Goal: Information Seeking & Learning: Learn about a topic

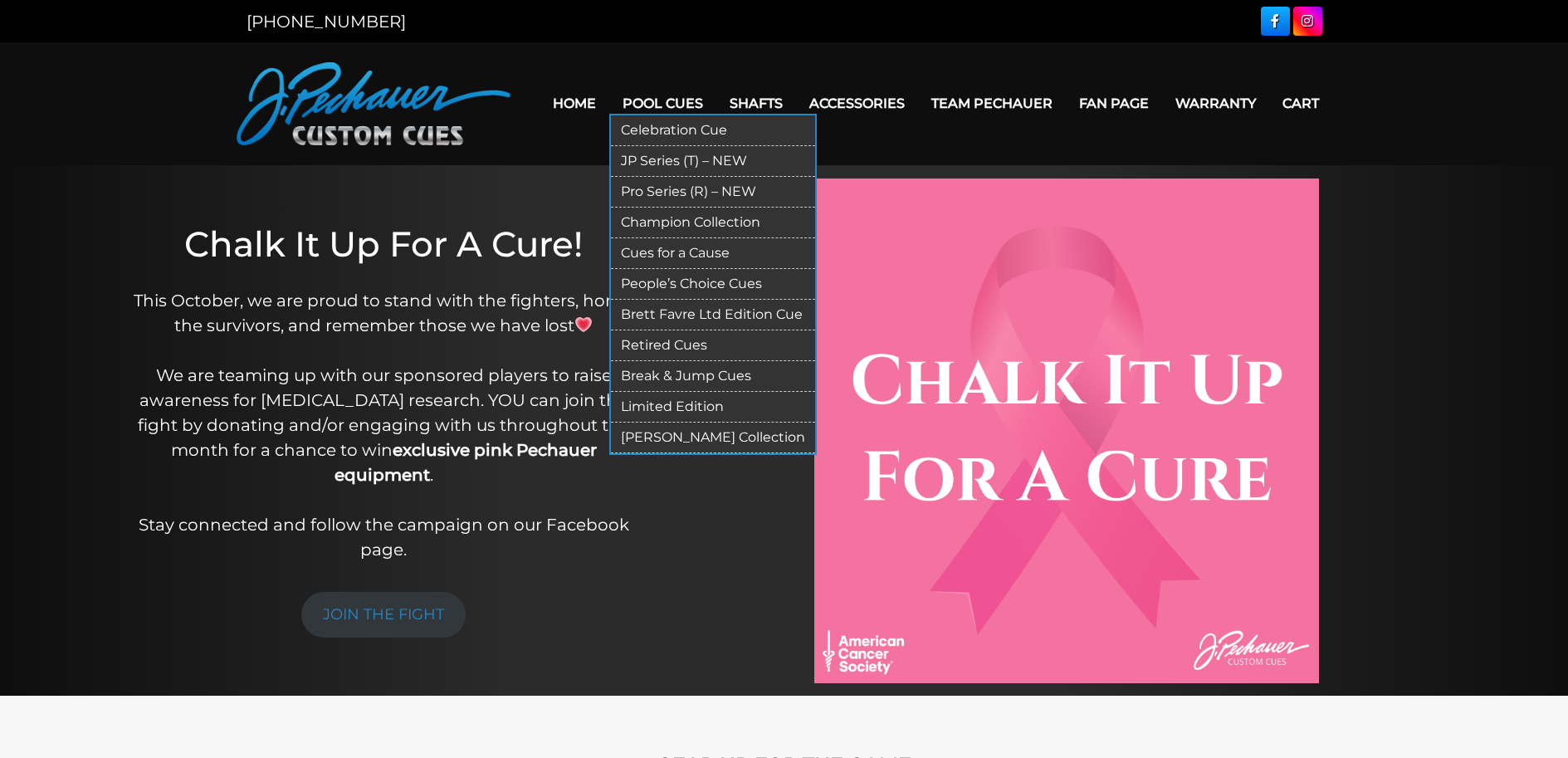
click at [662, 166] on link "JP Series (T) – NEW" at bounding box center [713, 161] width 204 height 31
click at [660, 189] on link "Pro Series (R) – NEW" at bounding box center [713, 192] width 204 height 31
click at [669, 135] on link "Celebration Cue" at bounding box center [713, 130] width 204 height 31
click at [679, 216] on link "Champion Collection" at bounding box center [713, 223] width 204 height 31
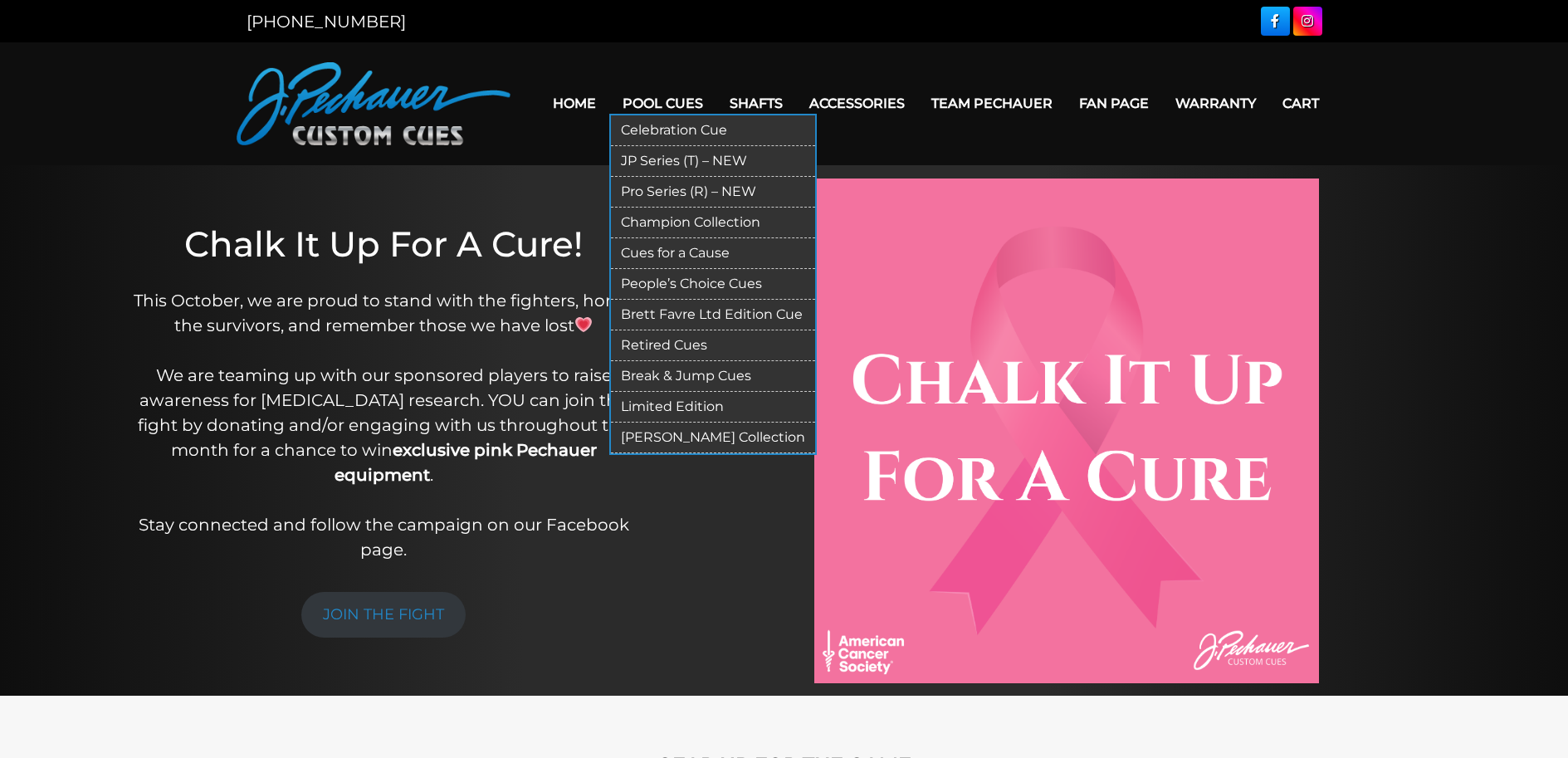
click at [679, 217] on link "Champion Collection" at bounding box center [713, 223] width 204 height 31
click at [678, 217] on link "Champion Collection" at bounding box center [713, 223] width 204 height 31
click at [717, 223] on link "Champion Collection" at bounding box center [713, 223] width 204 height 31
click at [667, 288] on link "People’s Choice Cues" at bounding box center [713, 284] width 204 height 31
click at [670, 338] on link "Retired Cues" at bounding box center [713, 346] width 204 height 31
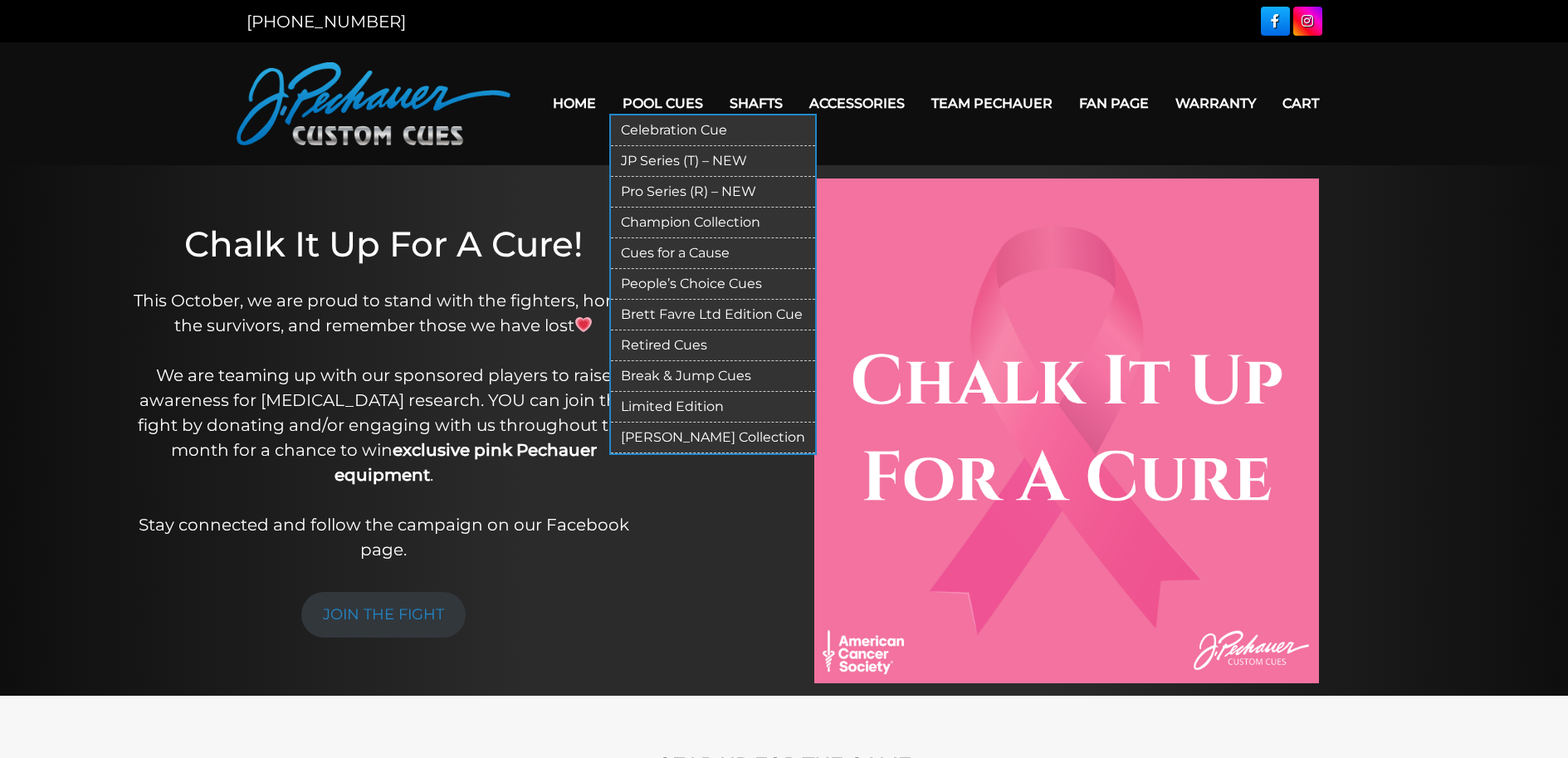
click at [669, 130] on link "Celebration Cue" at bounding box center [713, 130] width 204 height 31
click at [667, 193] on link "Pro Series (R) – NEW" at bounding box center [713, 192] width 204 height 31
click at [662, 158] on link "JP Series (T) – NEW" at bounding box center [713, 161] width 204 height 31
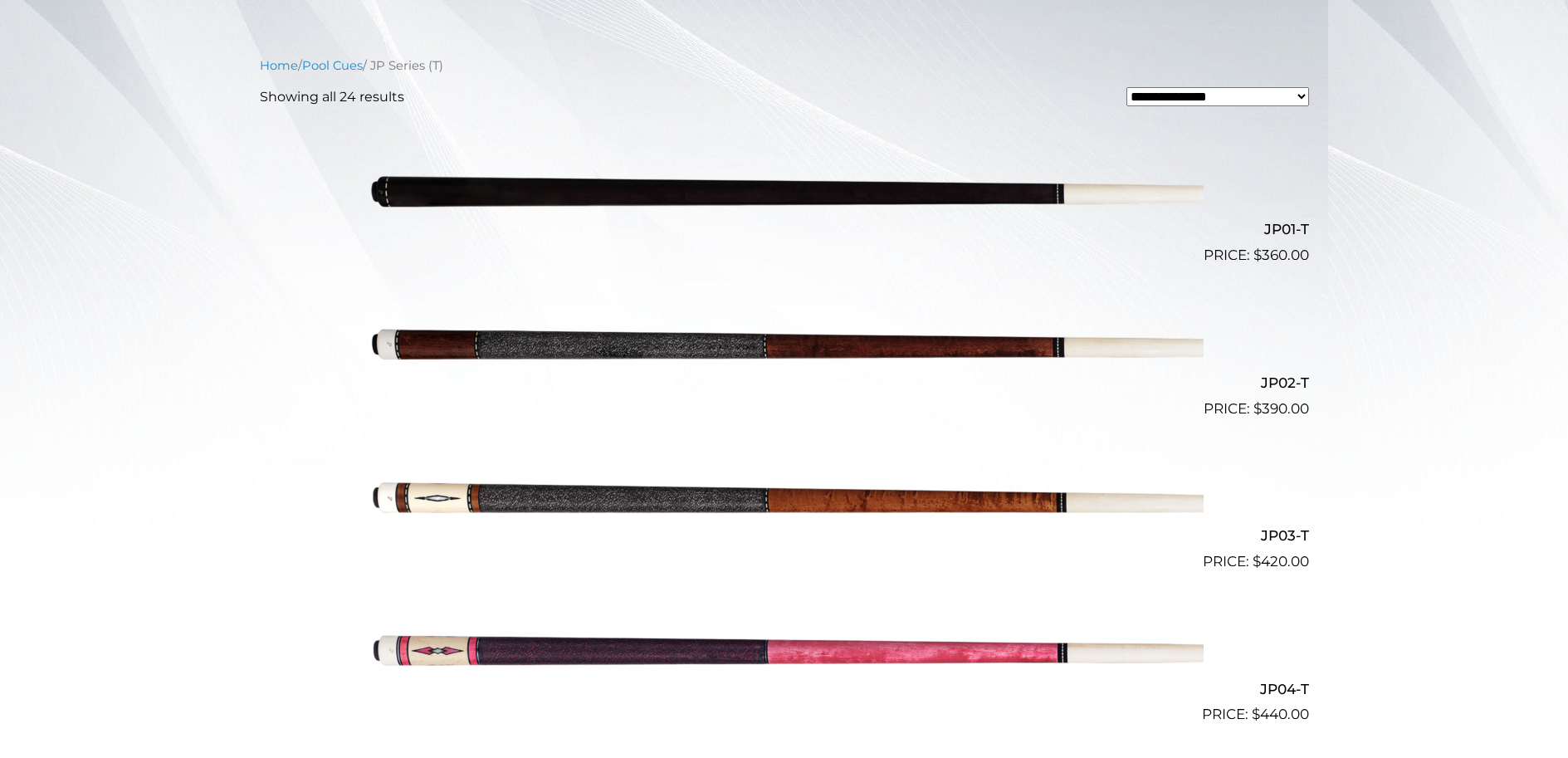
scroll to position [415, 0]
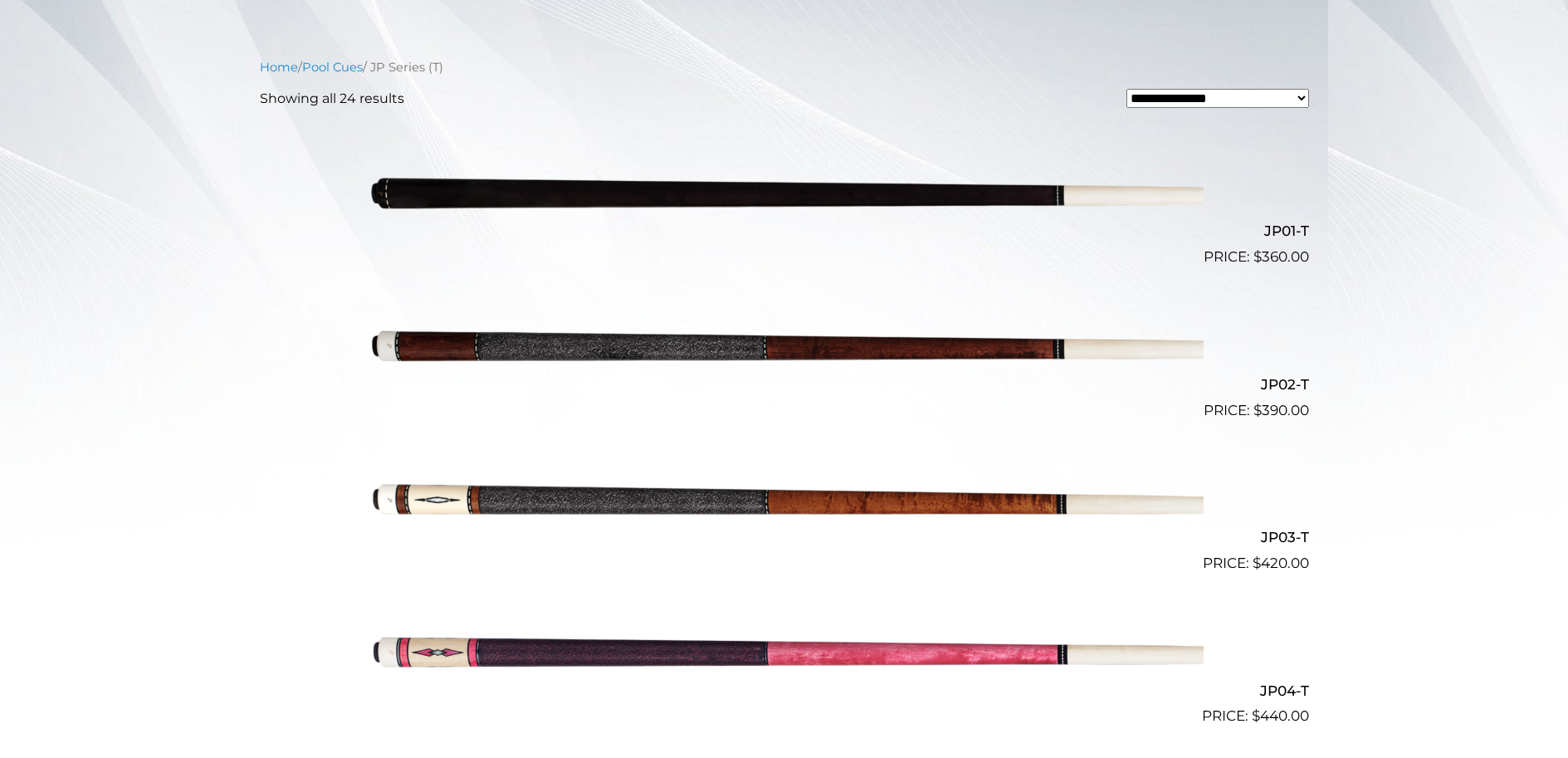
click at [714, 350] on img at bounding box center [785, 345] width 839 height 139
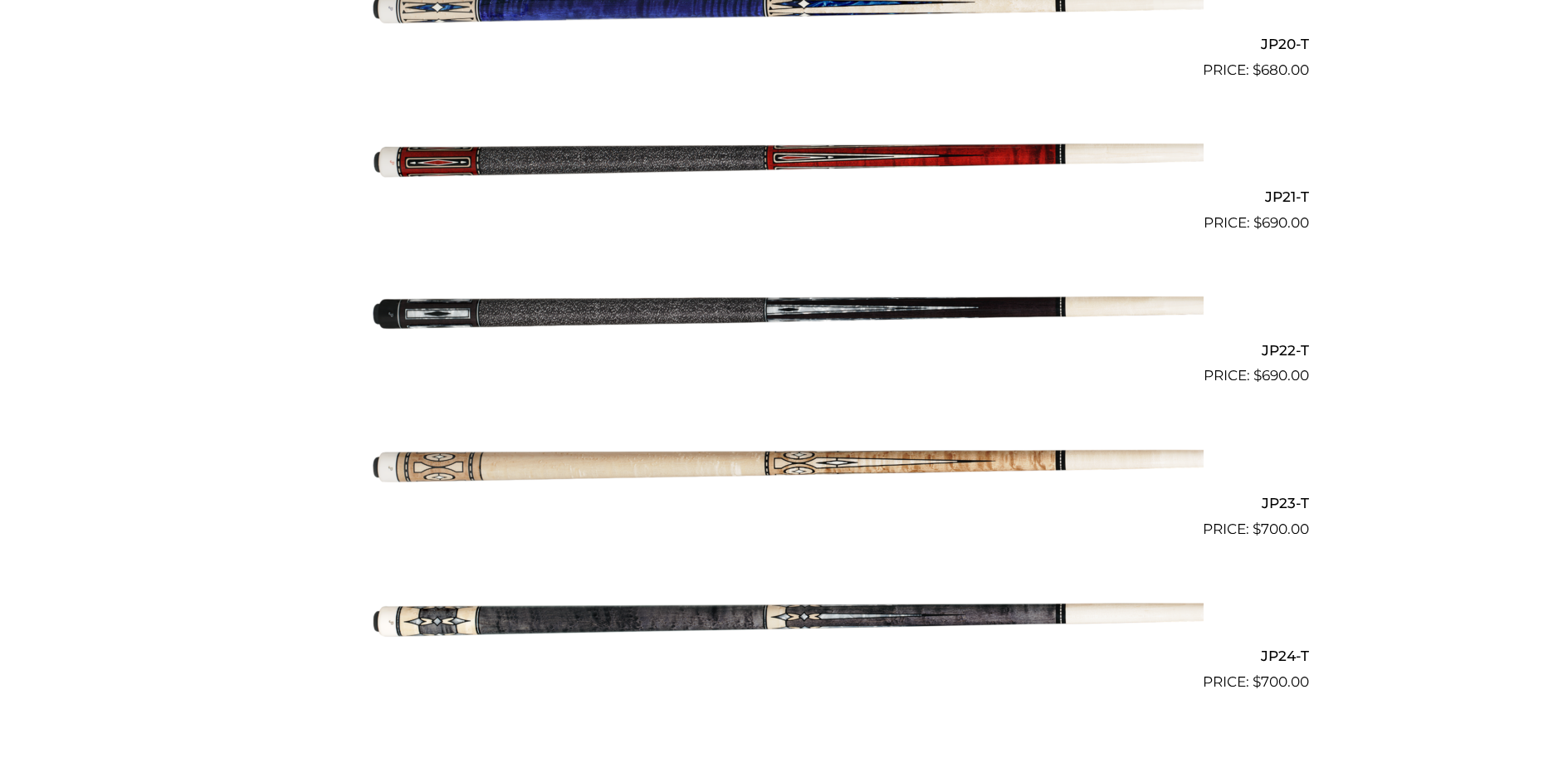
scroll to position [3511, 0]
click at [674, 165] on img at bounding box center [785, 159] width 839 height 139
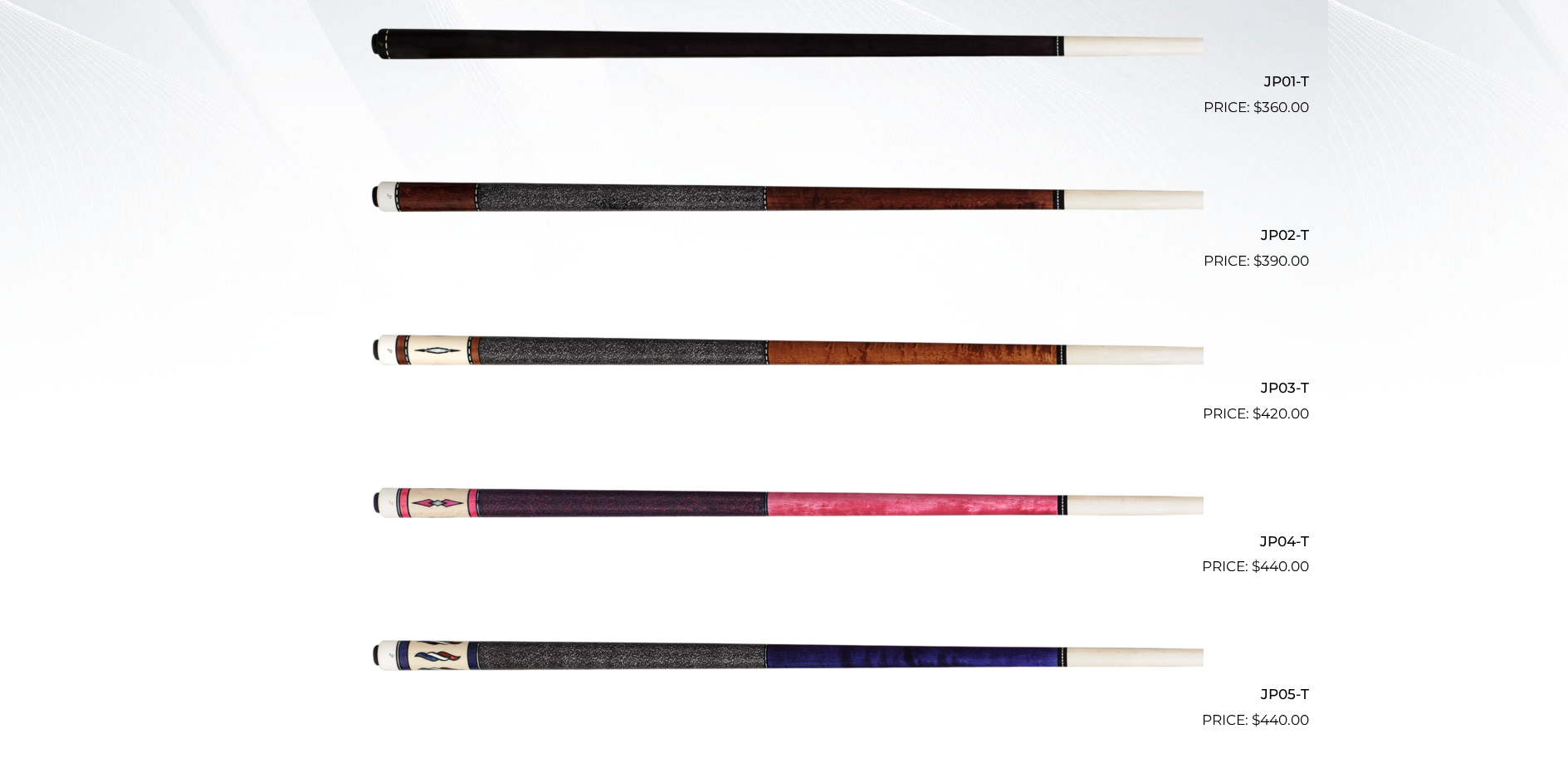
scroll to position [564, 0]
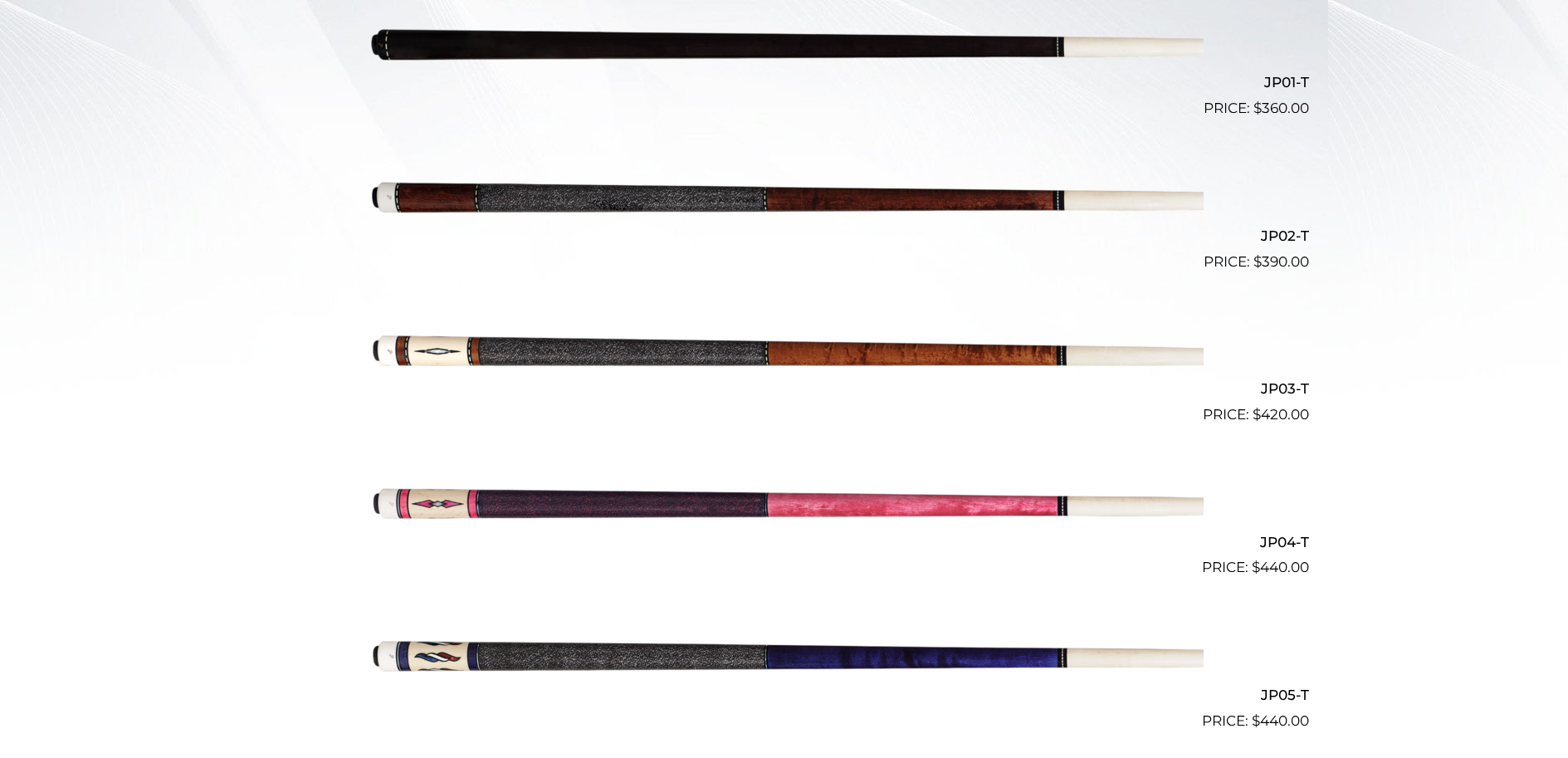
click at [592, 201] on img at bounding box center [785, 196] width 839 height 139
click at [535, 200] on img at bounding box center [785, 196] width 839 height 139
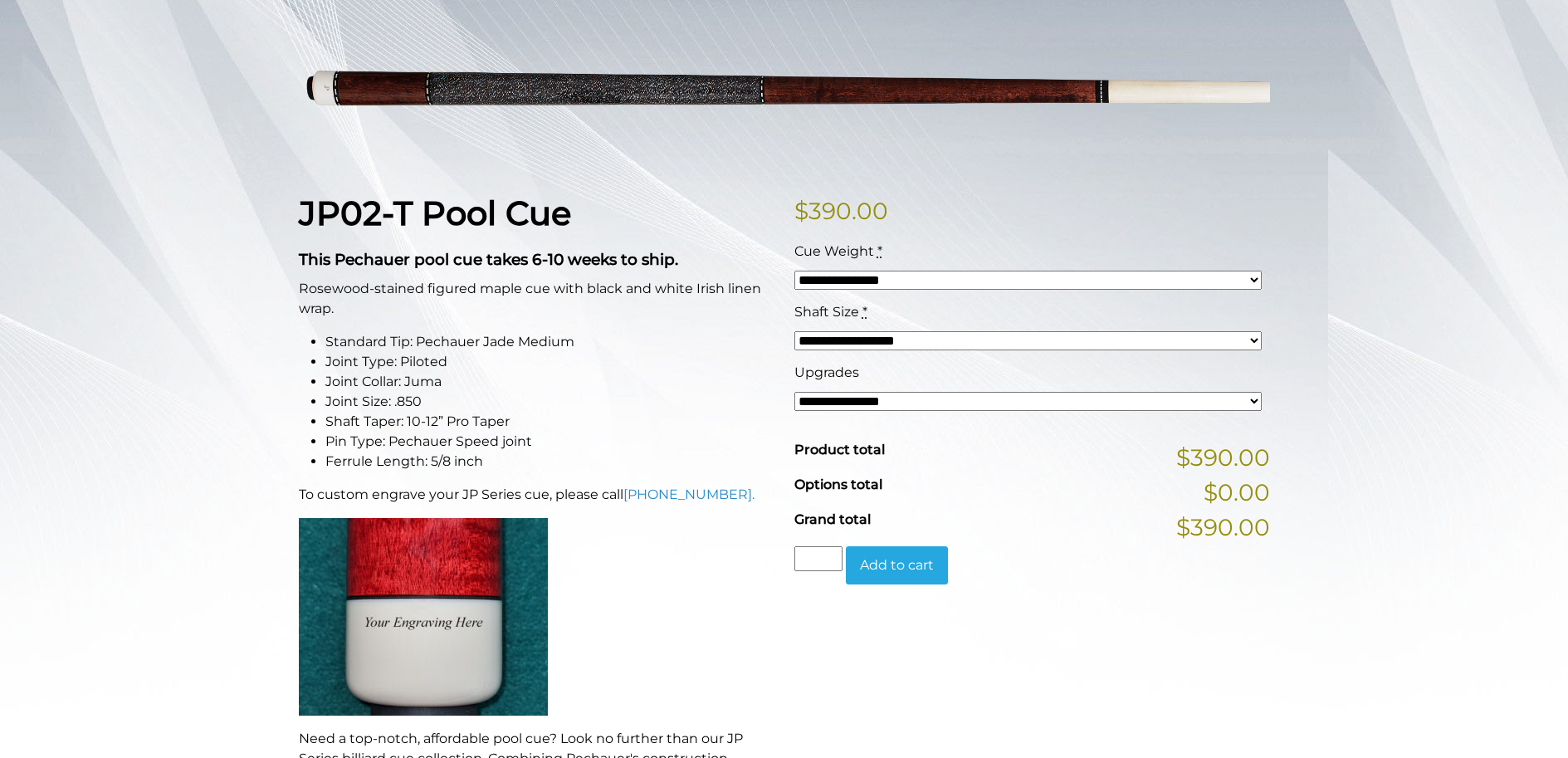
scroll to position [249, 0]
click at [1257, 336] on select "**********" at bounding box center [1028, 340] width 467 height 19
click at [1241, 339] on select "**********" at bounding box center [1028, 340] width 467 height 19
click at [1249, 281] on select "**********" at bounding box center [1028, 279] width 467 height 19
click at [1244, 286] on select "**********" at bounding box center [1028, 279] width 467 height 19
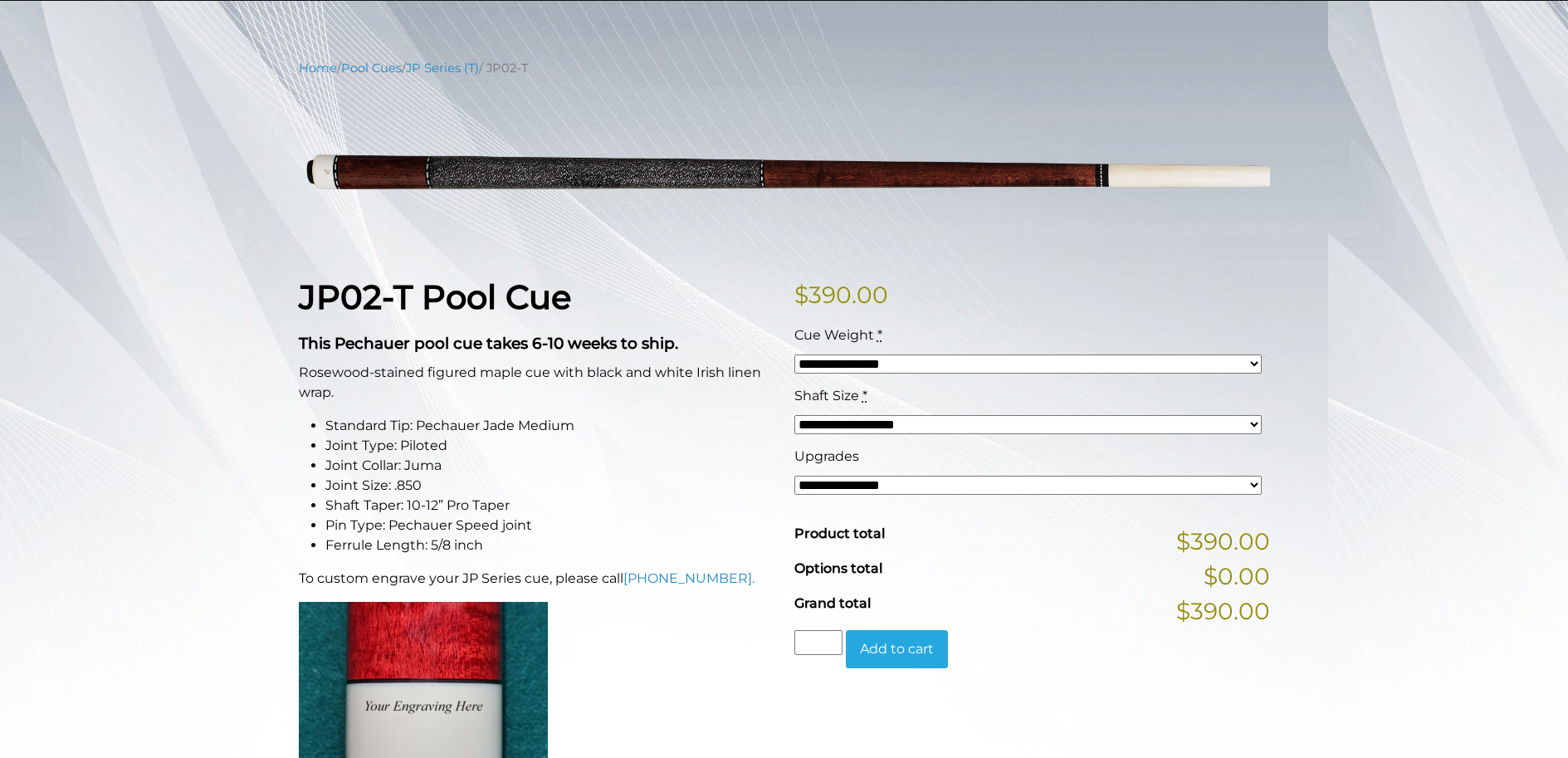
scroll to position [166, 0]
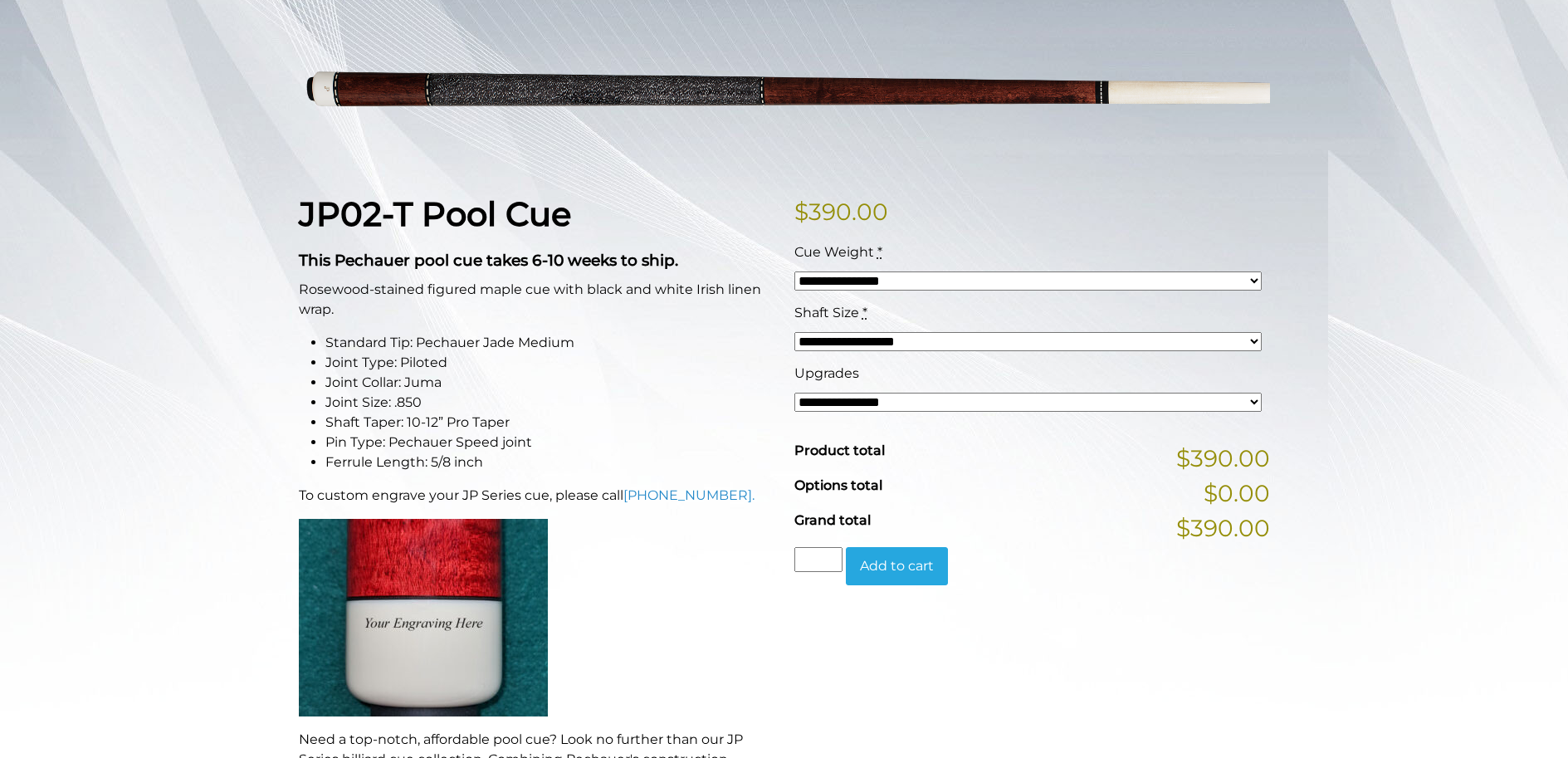
scroll to position [249, 0]
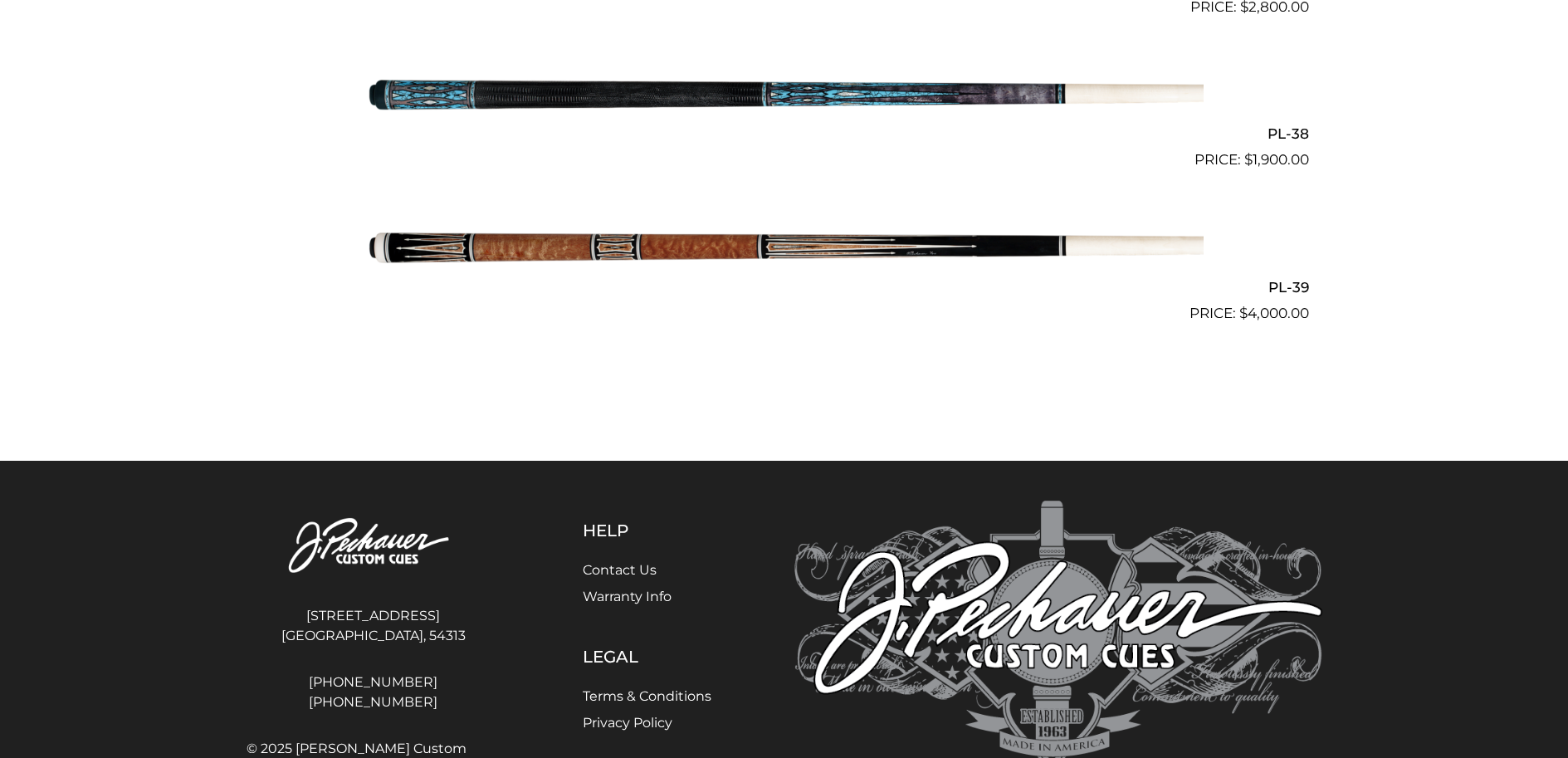
scroll to position [4802, 0]
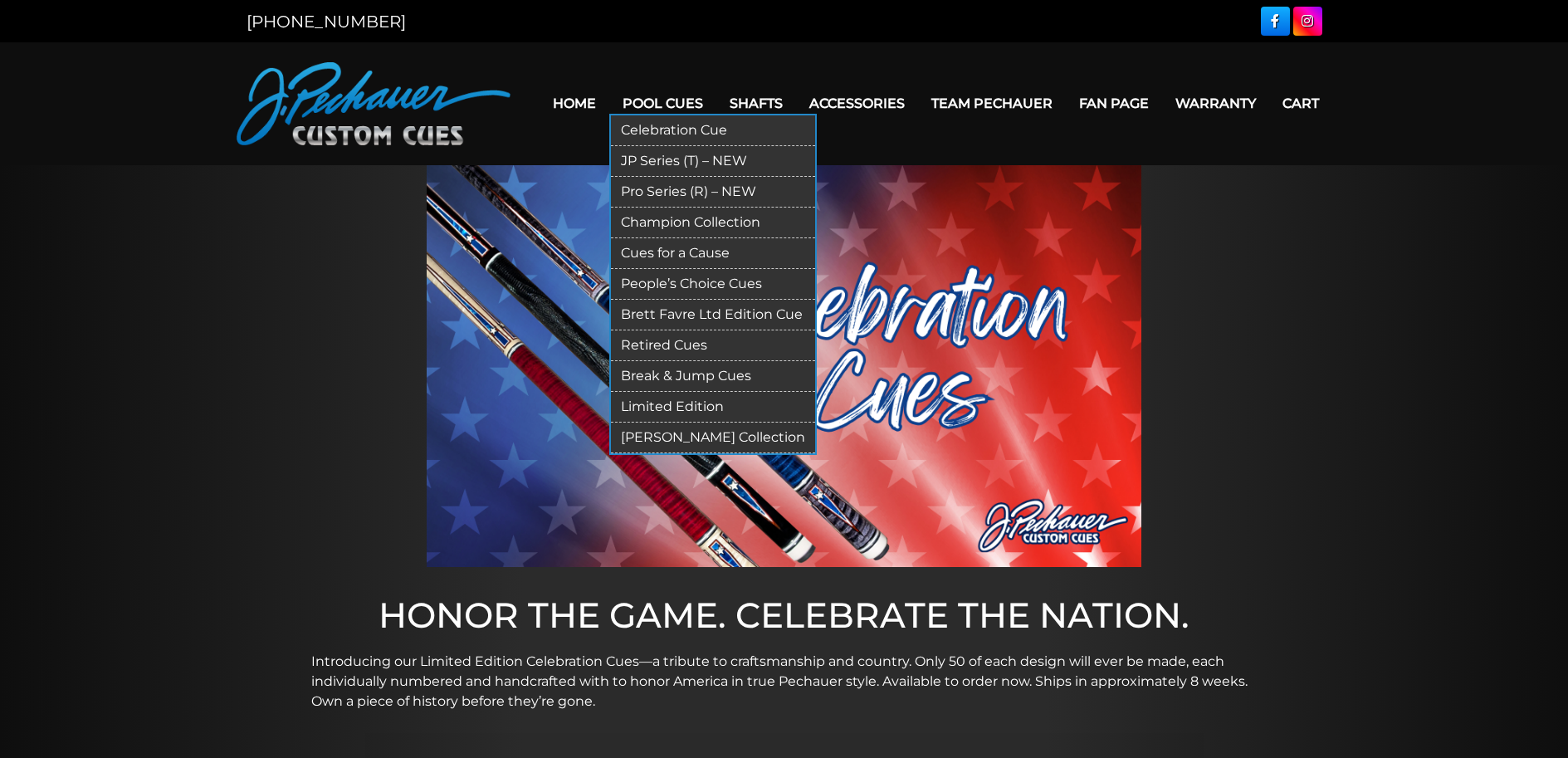
click at [668, 126] on link "Celebration Cue" at bounding box center [713, 130] width 204 height 31
click at [667, 130] on link "Celebration Cue" at bounding box center [713, 130] width 204 height 31
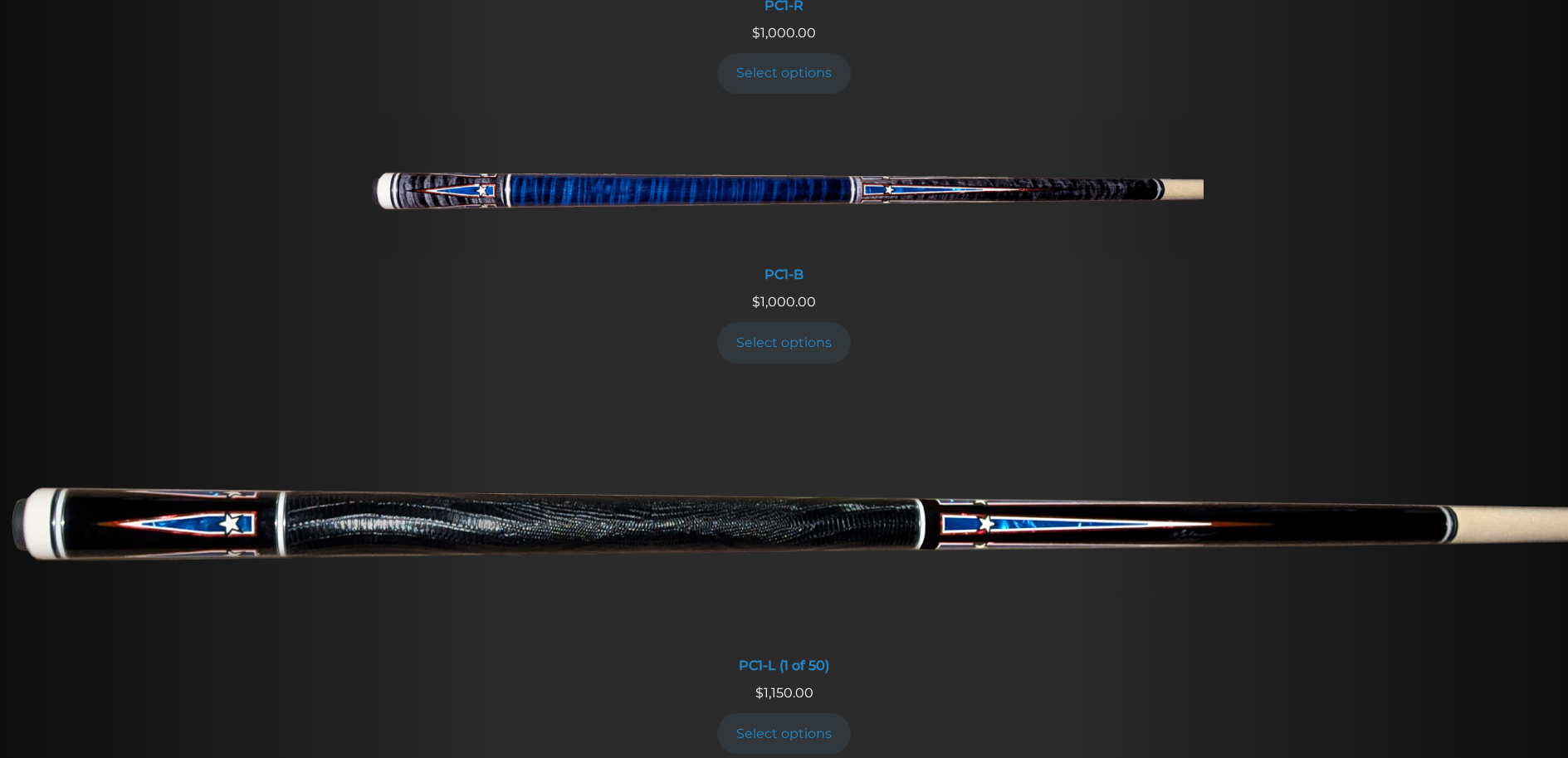
scroll to position [883, 0]
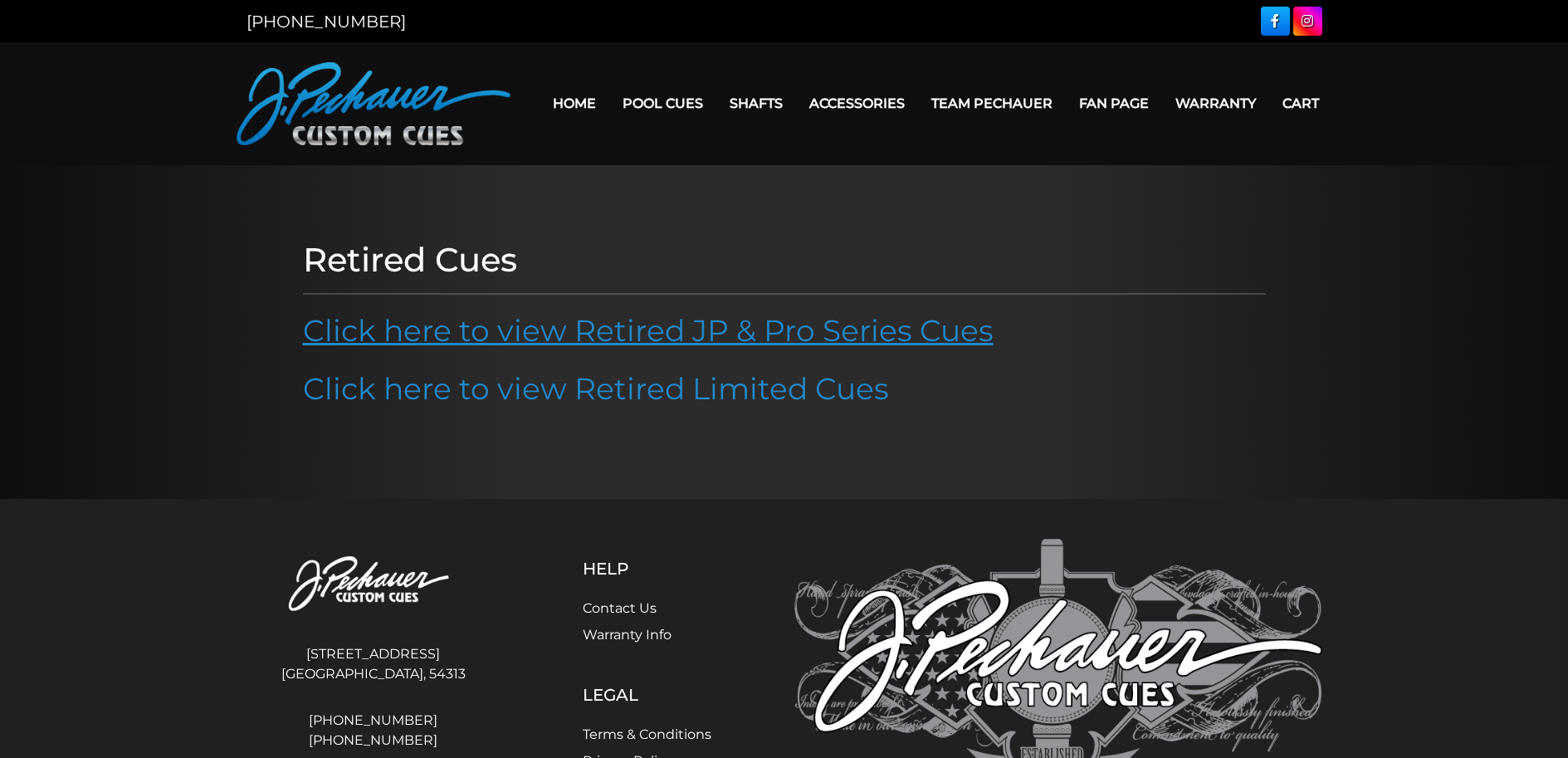
click at [647, 330] on link "Click here to view Retired JP & Pro Series Cues" at bounding box center [648, 330] width 691 height 36
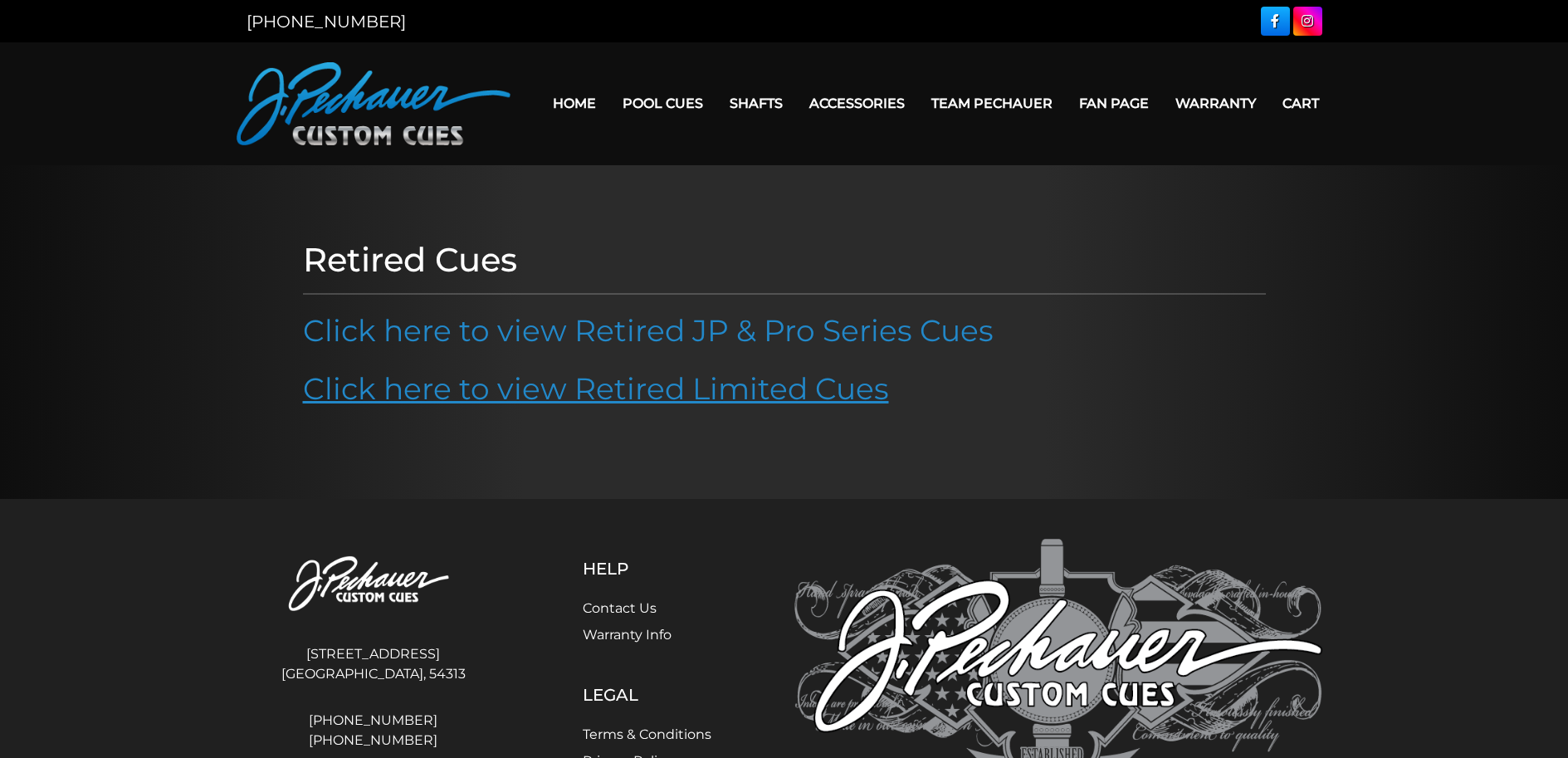
click at [566, 394] on link "Click here to view Retired Limited Cues" at bounding box center [595, 388] width 586 height 36
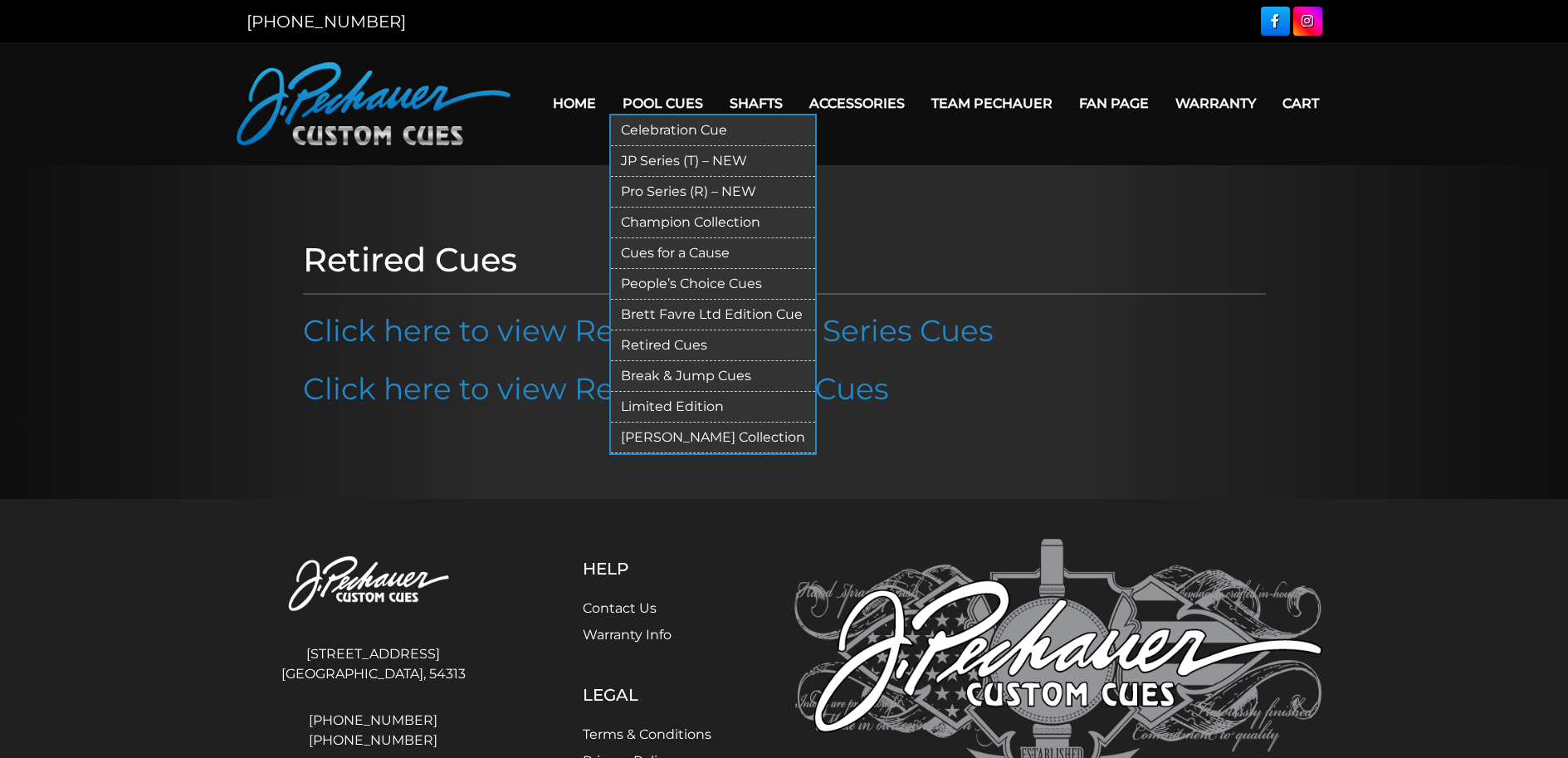
click at [688, 408] on link "Limited Edition" at bounding box center [713, 407] width 204 height 31
click at [684, 433] on link "[PERSON_NAME] Collection" at bounding box center [713, 438] width 204 height 31
click at [701, 221] on link "Champion Collection" at bounding box center [713, 223] width 204 height 31
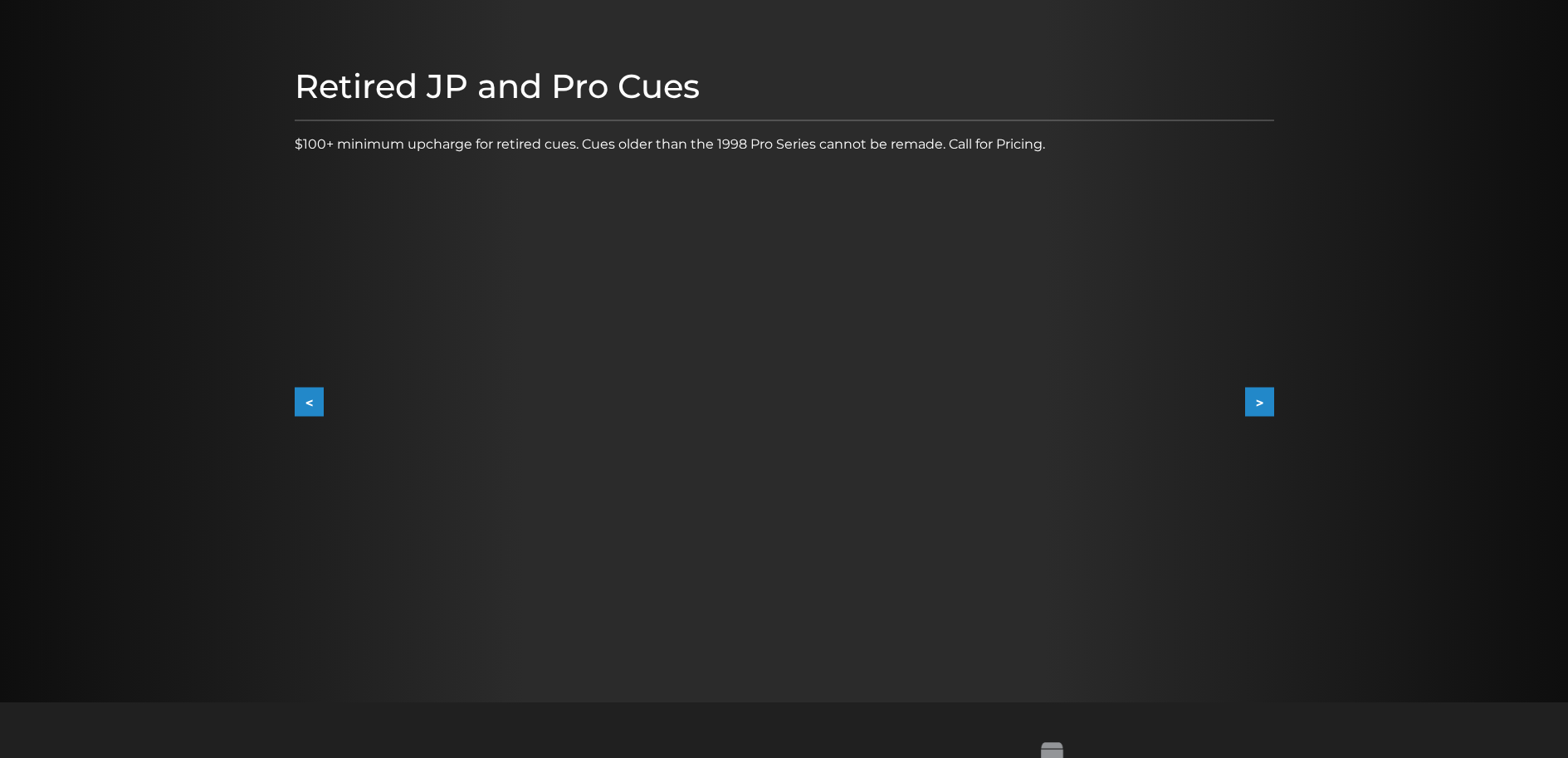
scroll to position [166, 0]
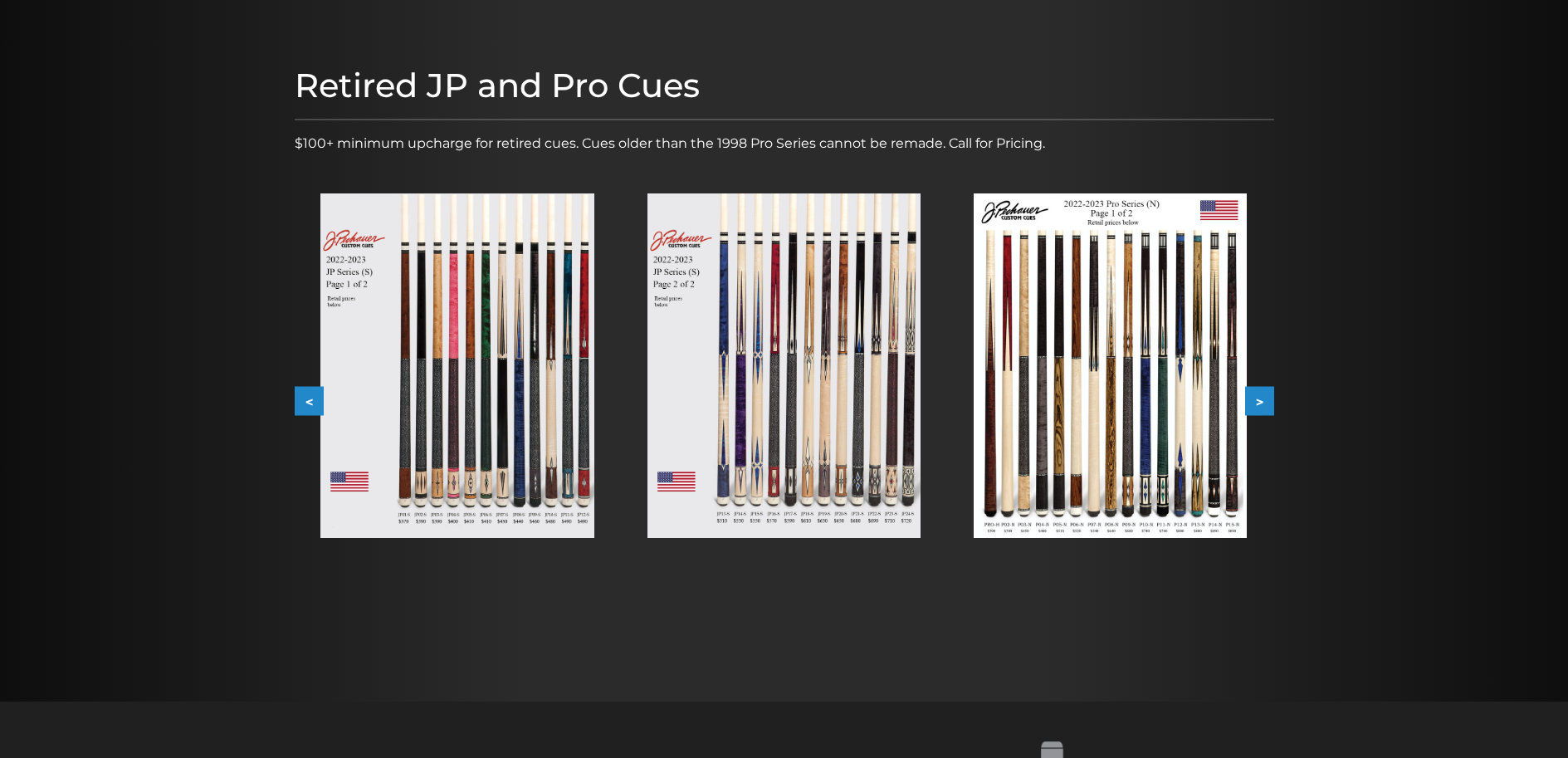
click at [435, 388] on img at bounding box center [457, 366] width 273 height 345
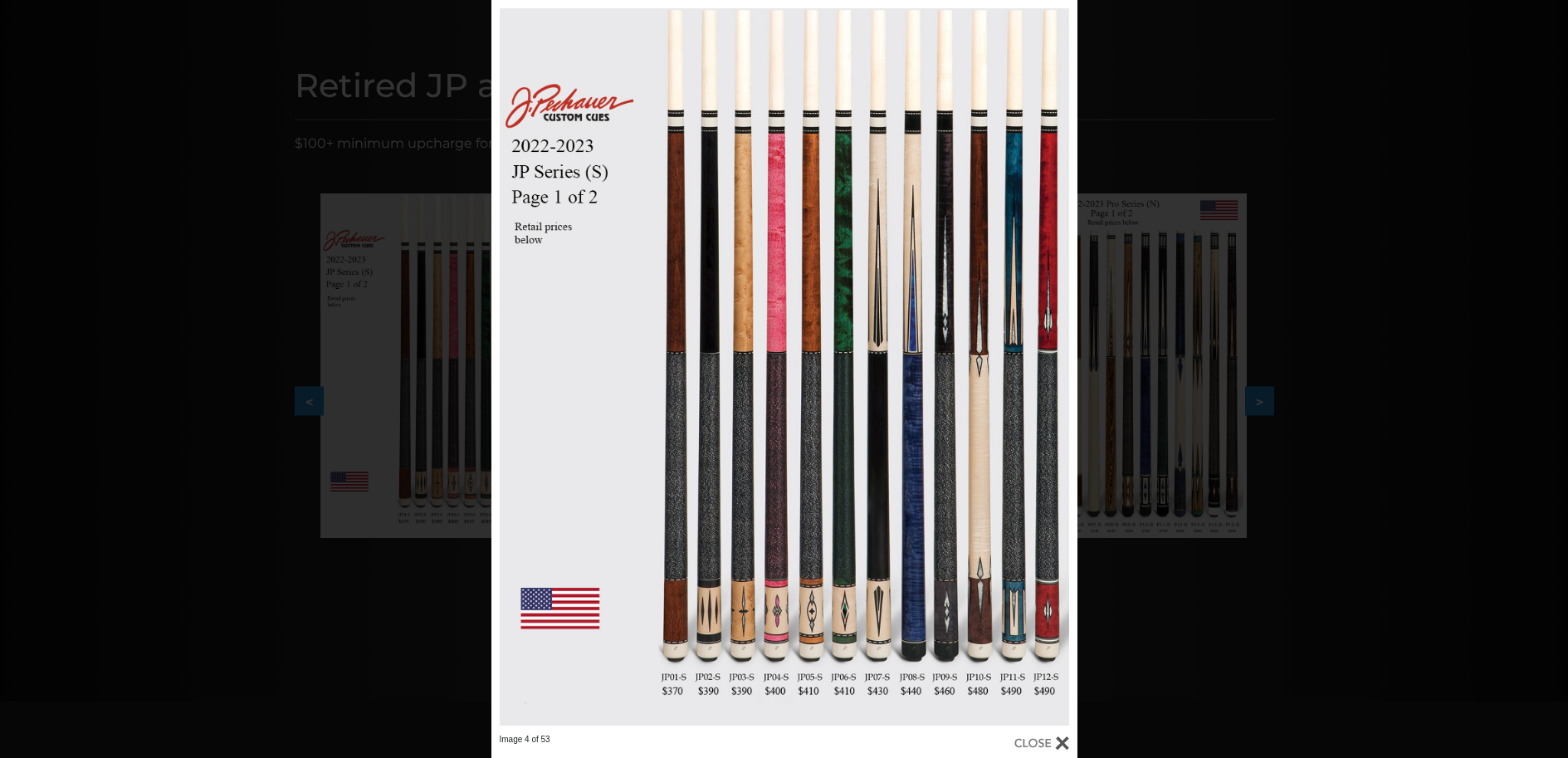
click at [1064, 735] on div at bounding box center [1041, 743] width 55 height 19
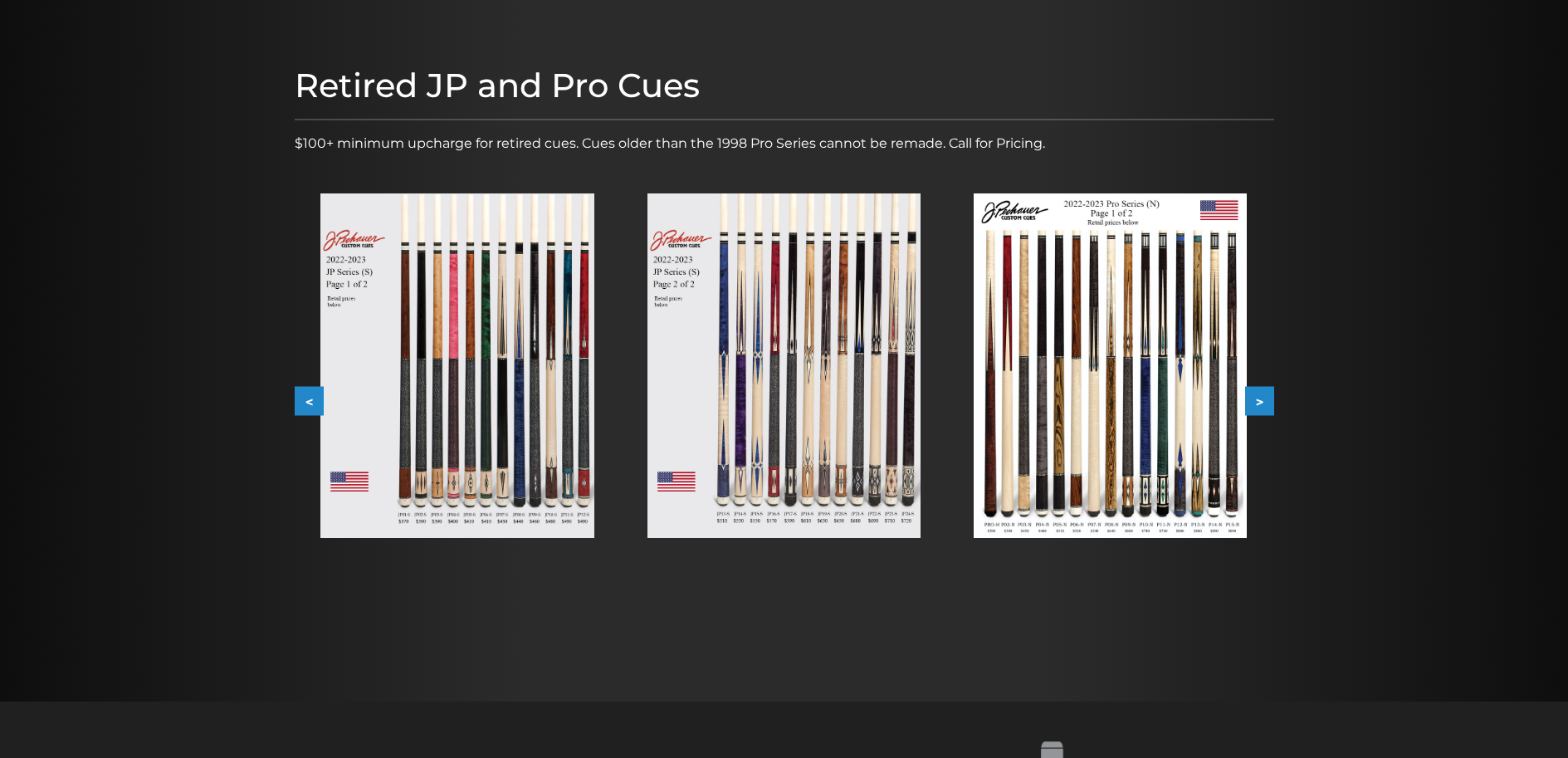
click at [1266, 387] on button ">" at bounding box center [1259, 401] width 29 height 29
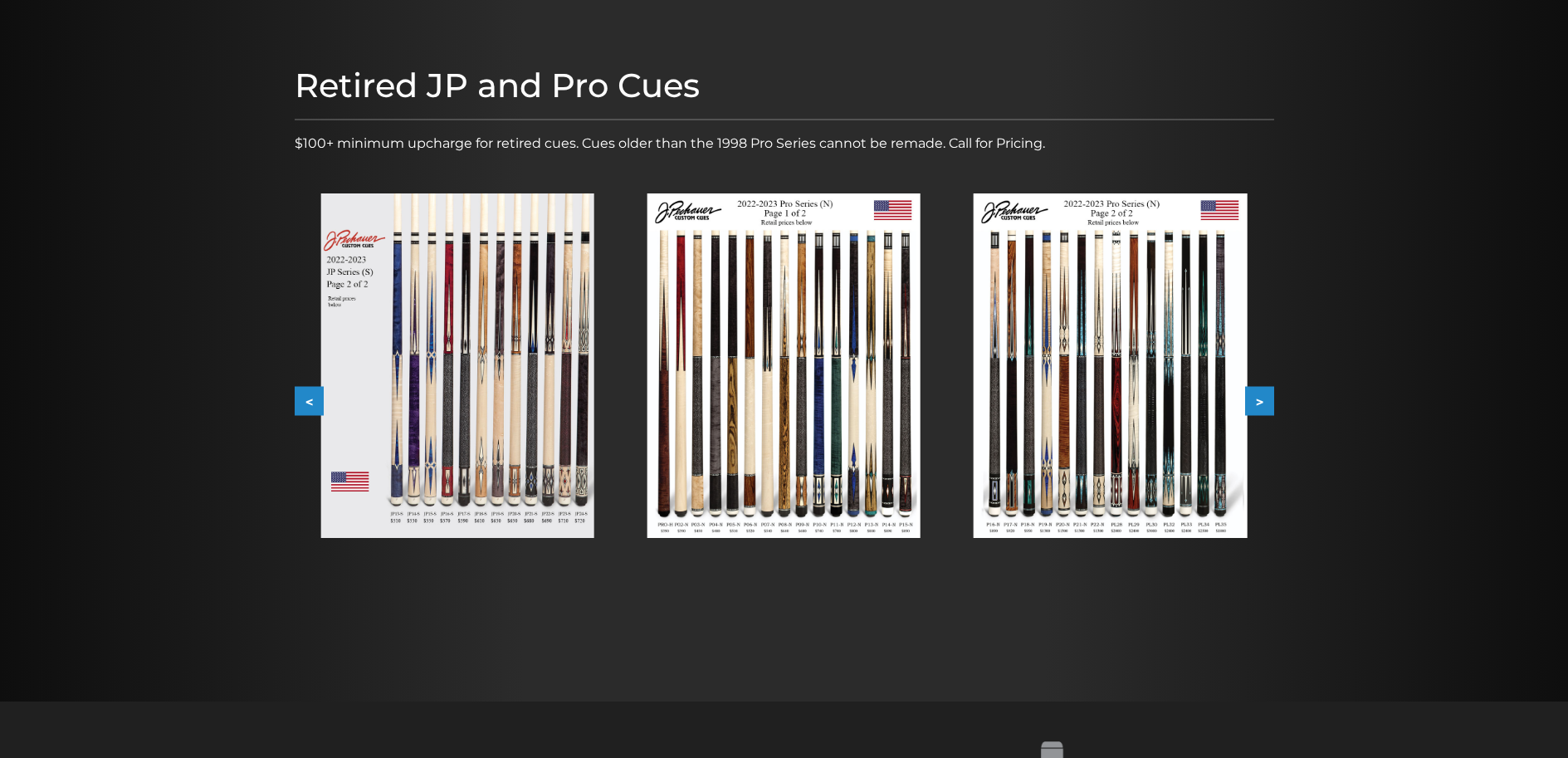
click at [1266, 387] on button ">" at bounding box center [1259, 401] width 29 height 29
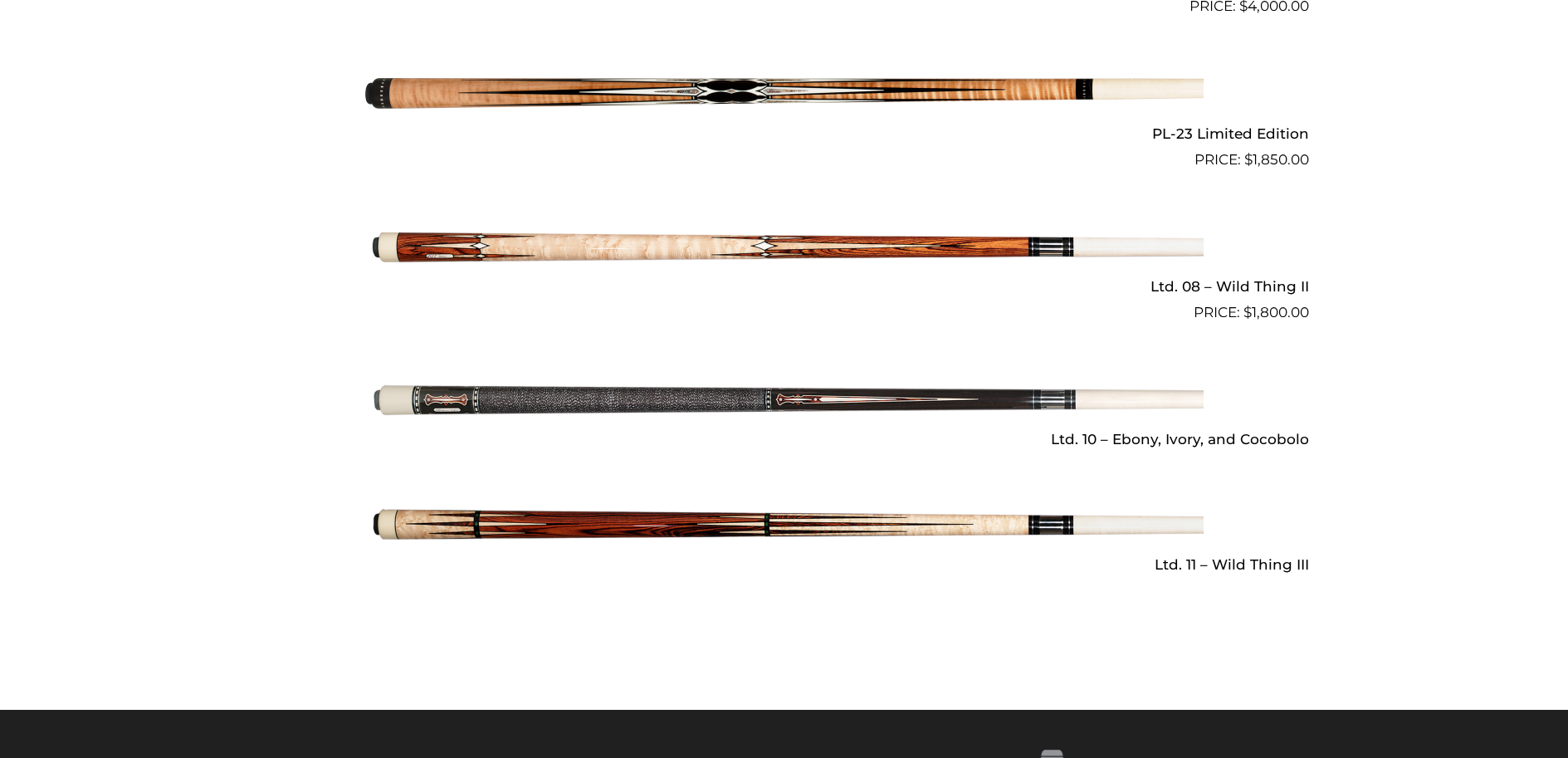
scroll to position [2221, 0]
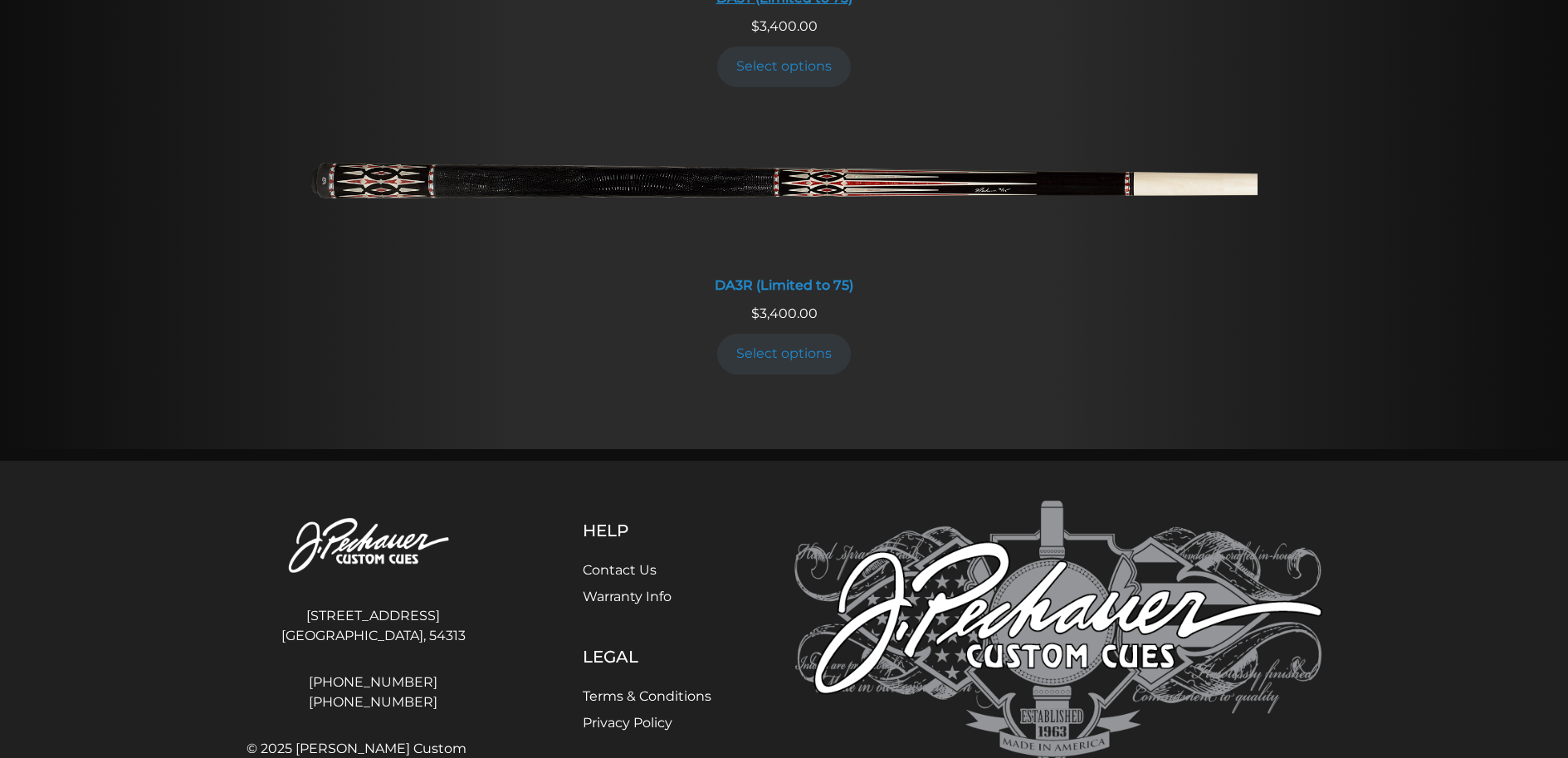
scroll to position [3346, 0]
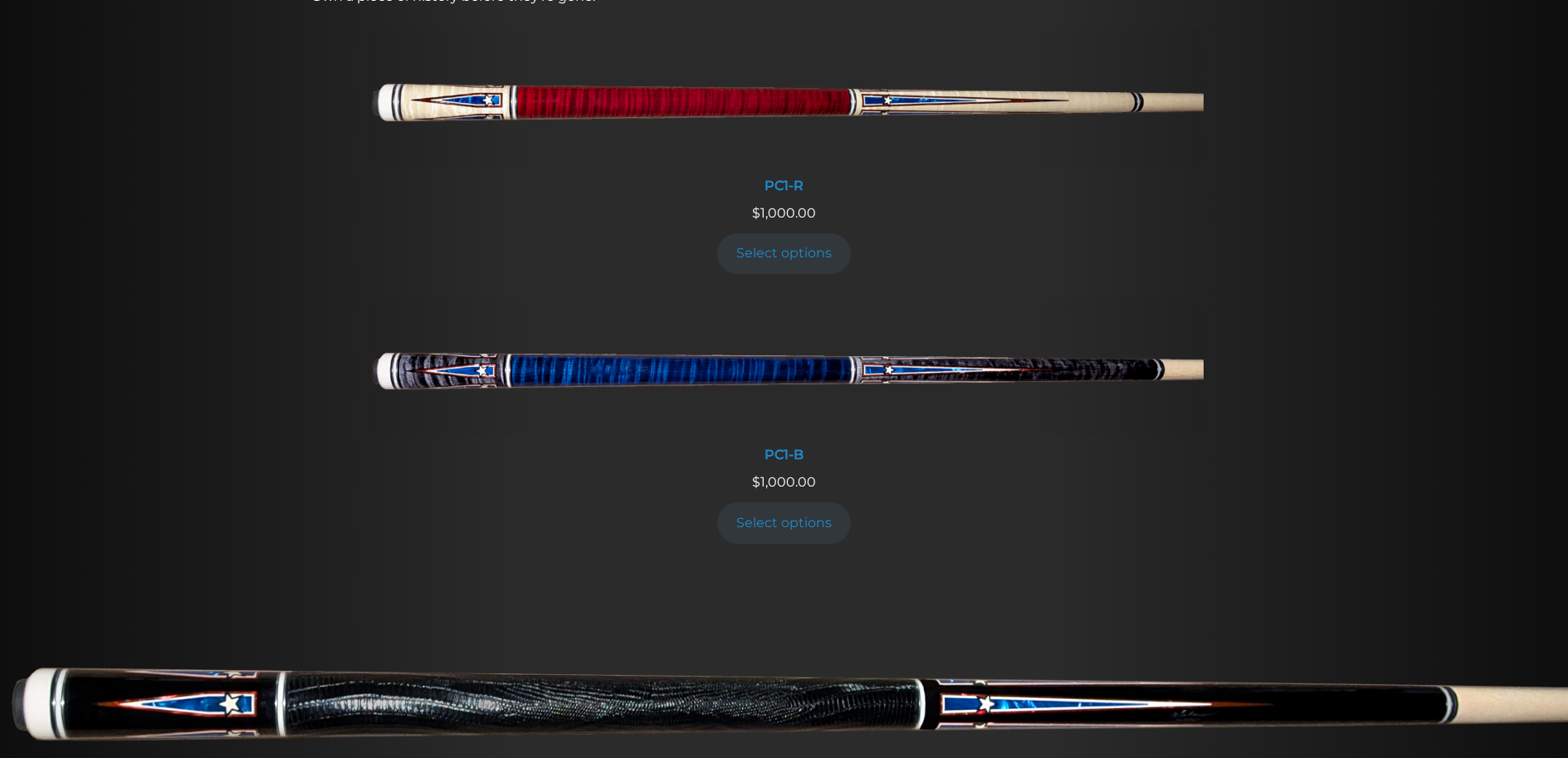
scroll to position [704, 0]
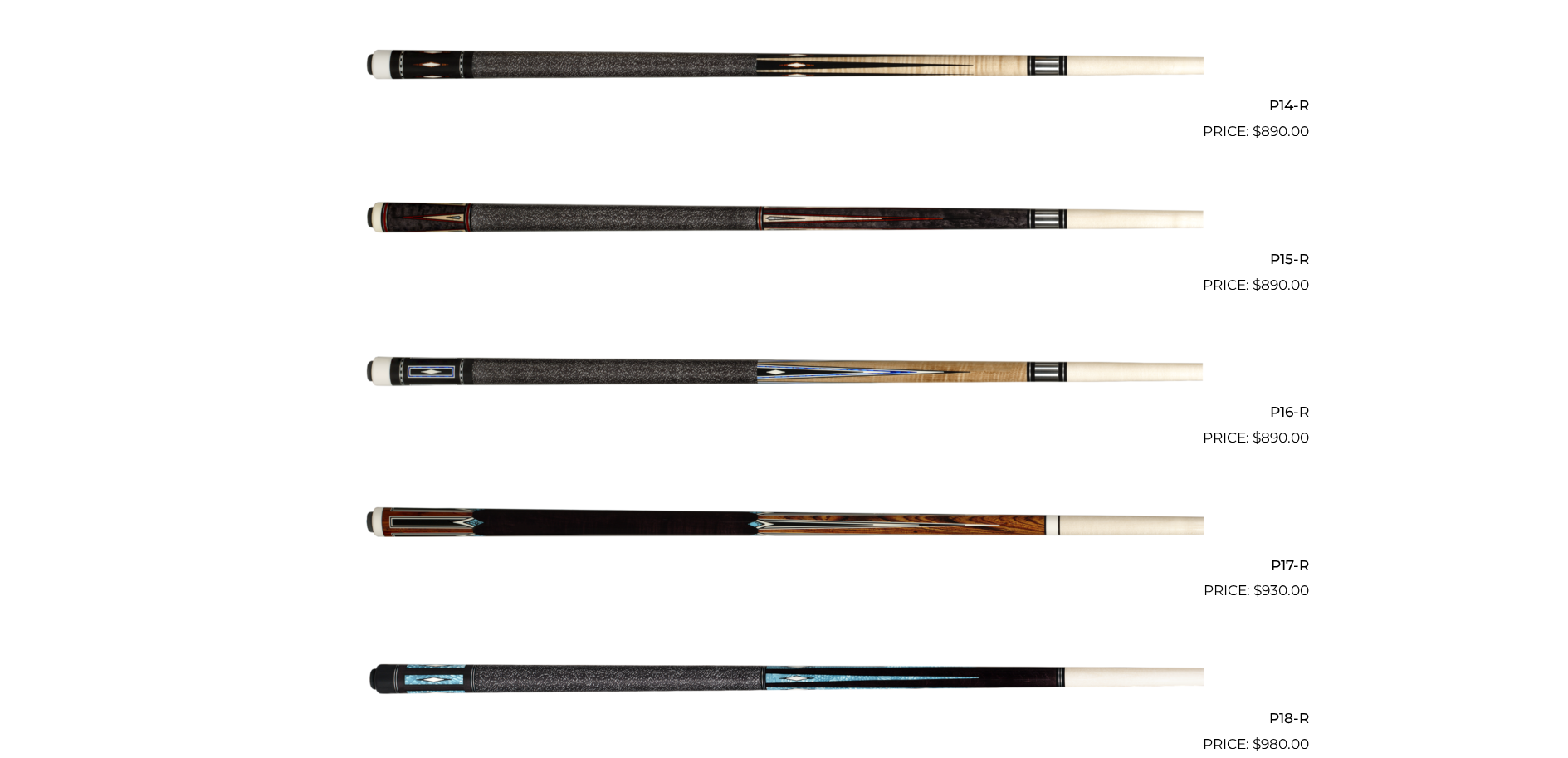
scroll to position [2530, 0]
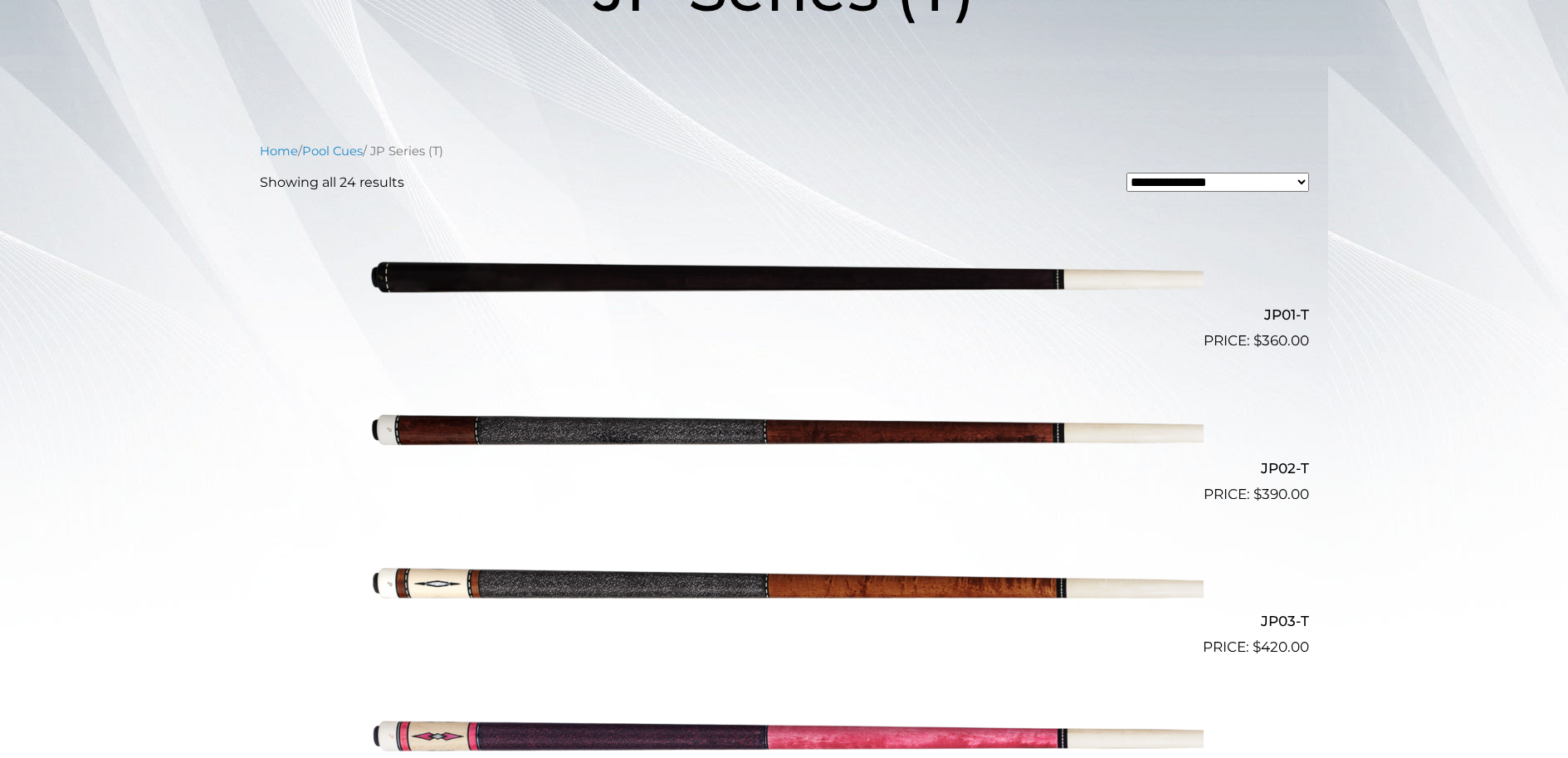
scroll to position [332, 0]
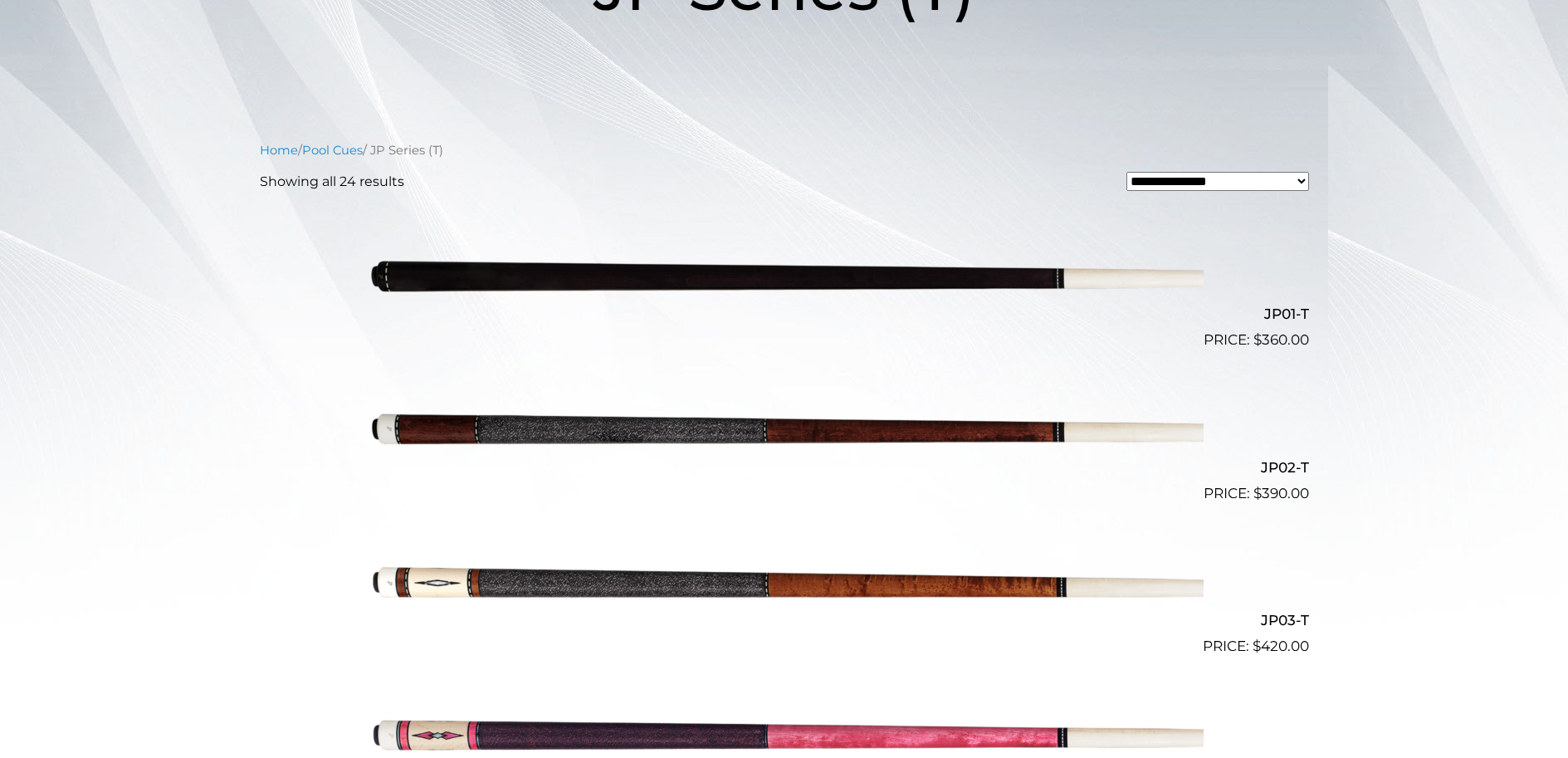
click at [1296, 180] on select "**********" at bounding box center [1217, 182] width 182 height 19
click at [1291, 185] on select "**********" at bounding box center [1217, 182] width 182 height 19
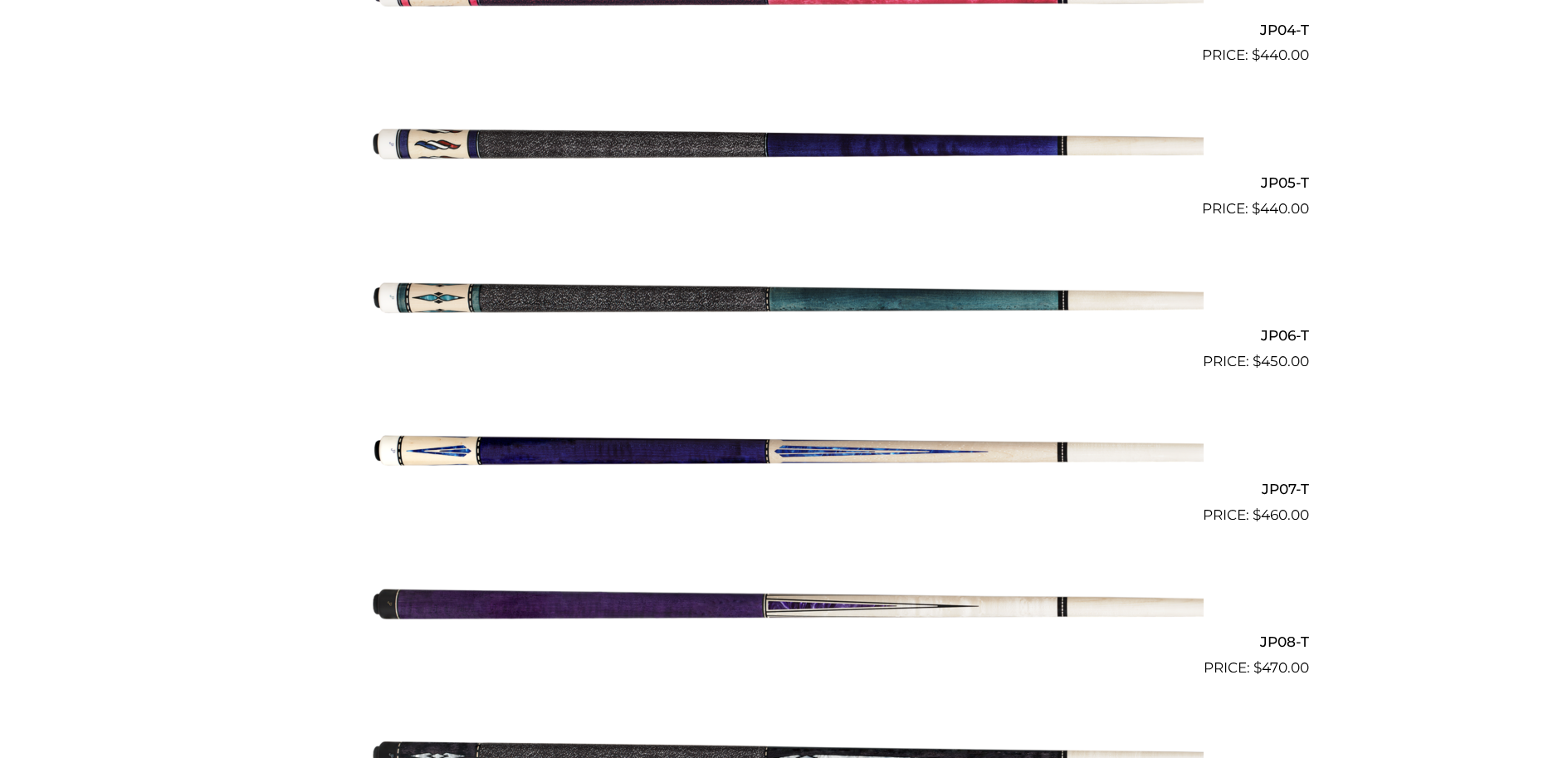
scroll to position [1075, 0]
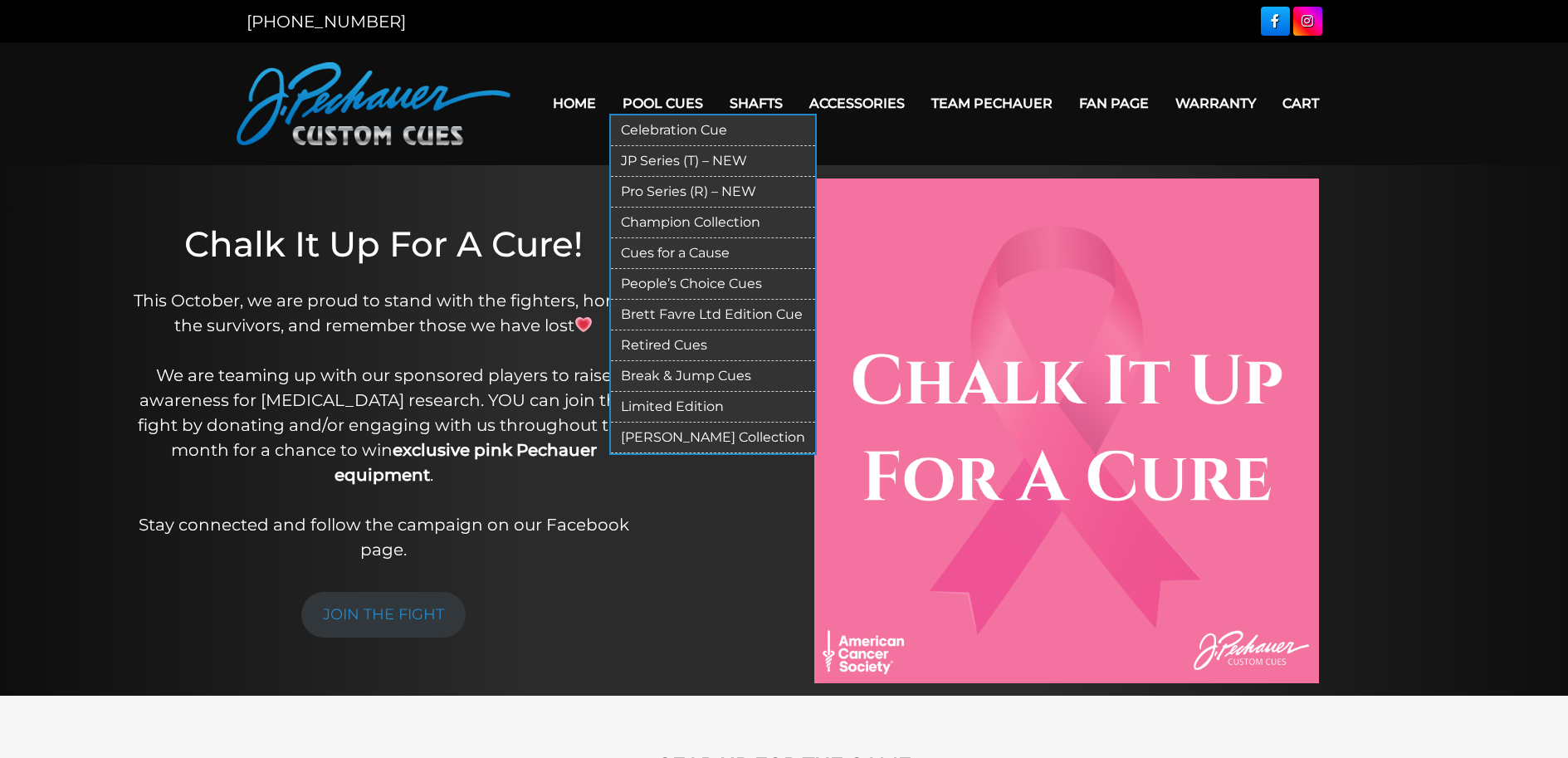
click at [658, 156] on link "JP Series (T) – NEW" at bounding box center [713, 161] width 204 height 31
click at [665, 192] on link "Pro Series (R) – NEW" at bounding box center [713, 192] width 204 height 31
click at [673, 343] on link "Retired Cues" at bounding box center [713, 346] width 204 height 31
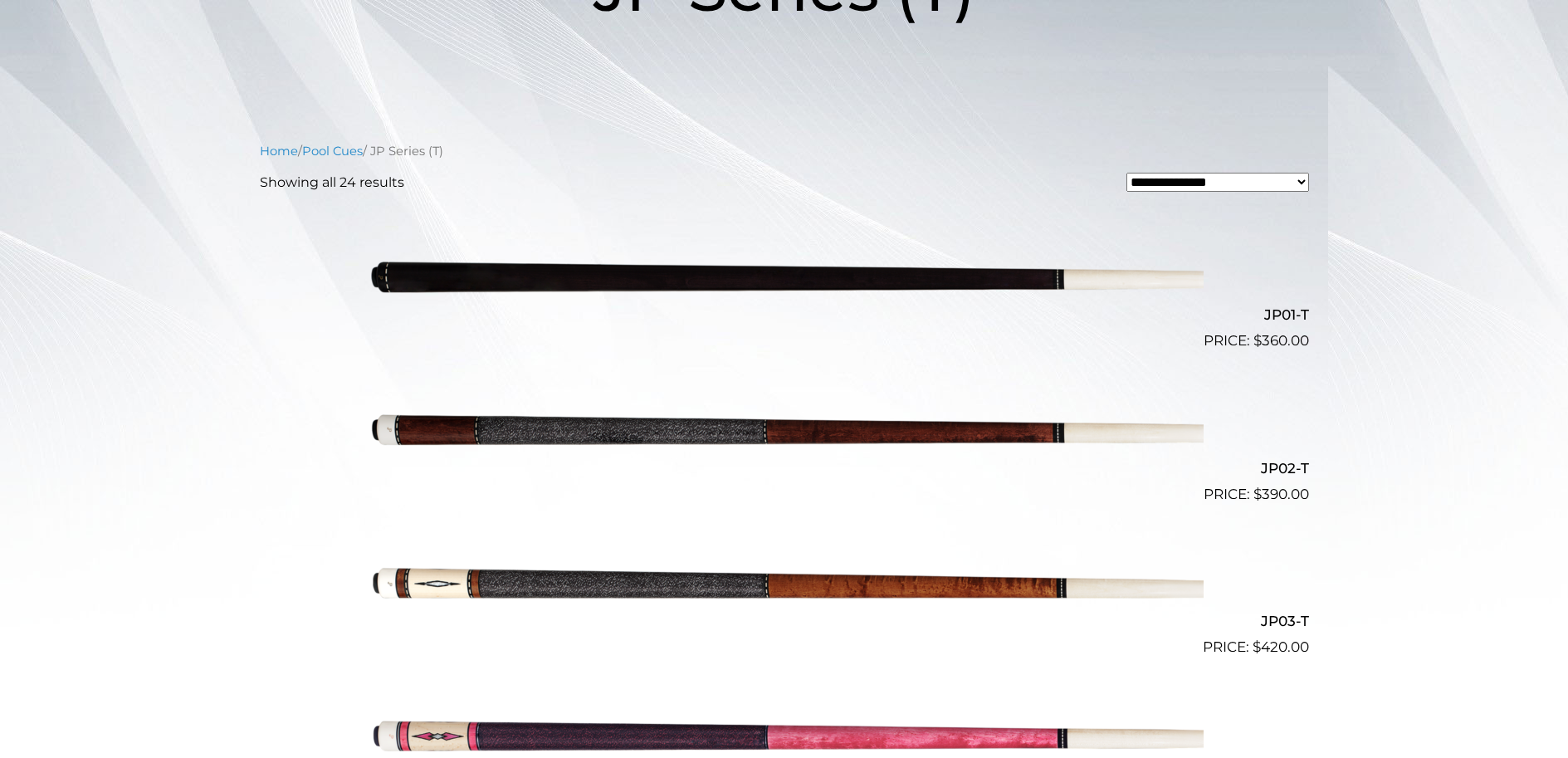
scroll to position [332, 0]
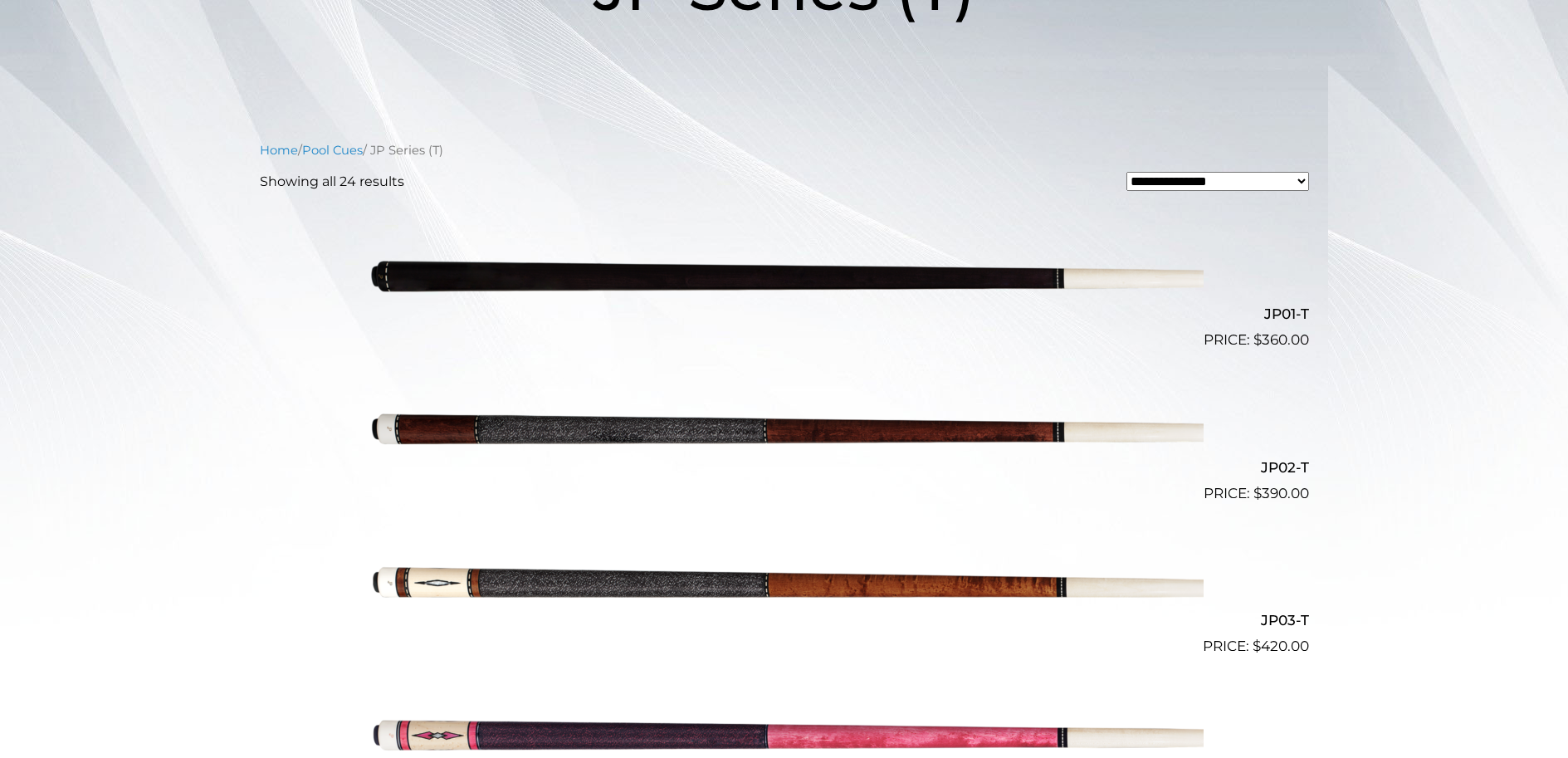
click at [813, 431] on img at bounding box center [785, 427] width 839 height 139
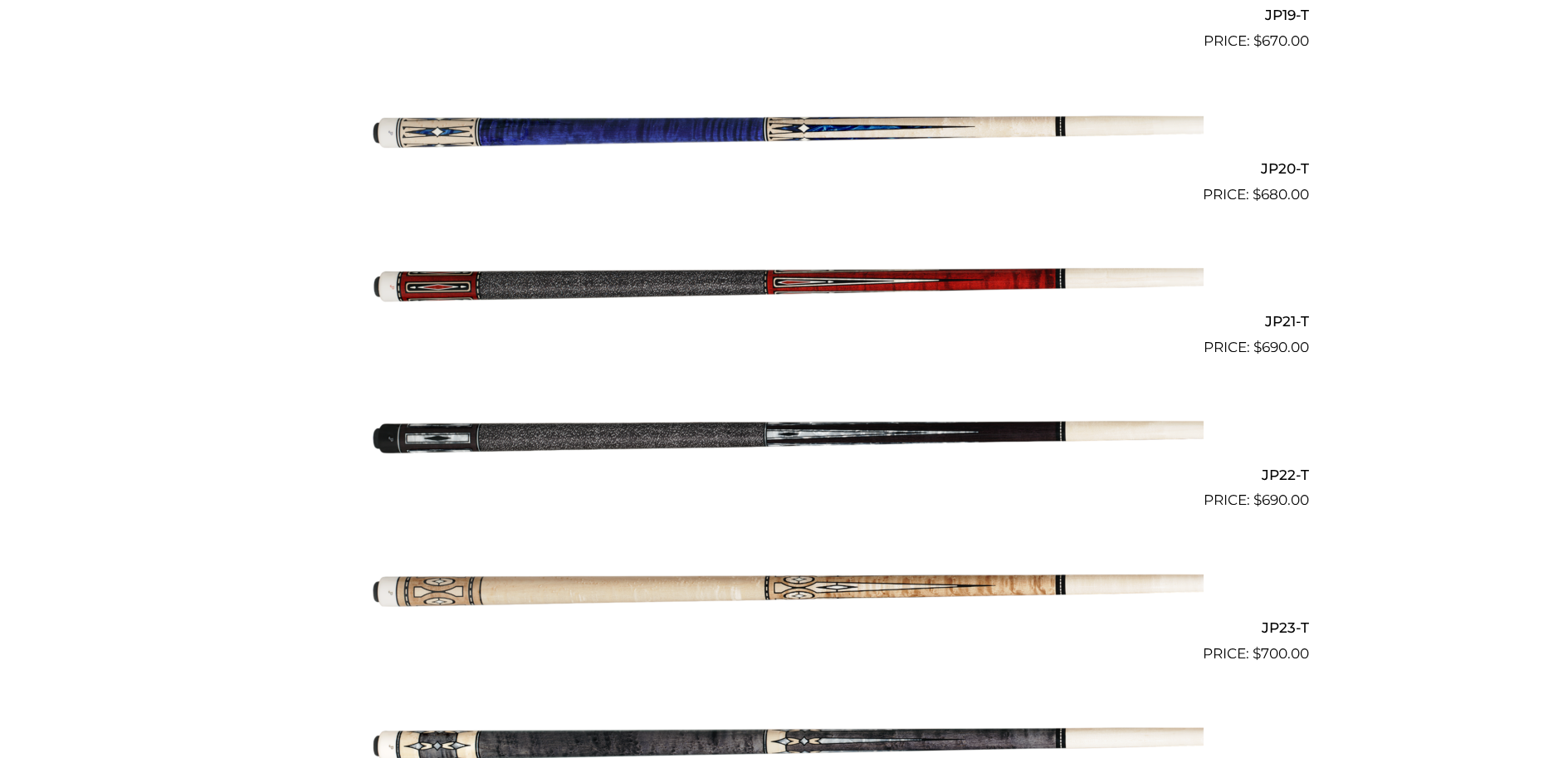
scroll to position [3382, 0]
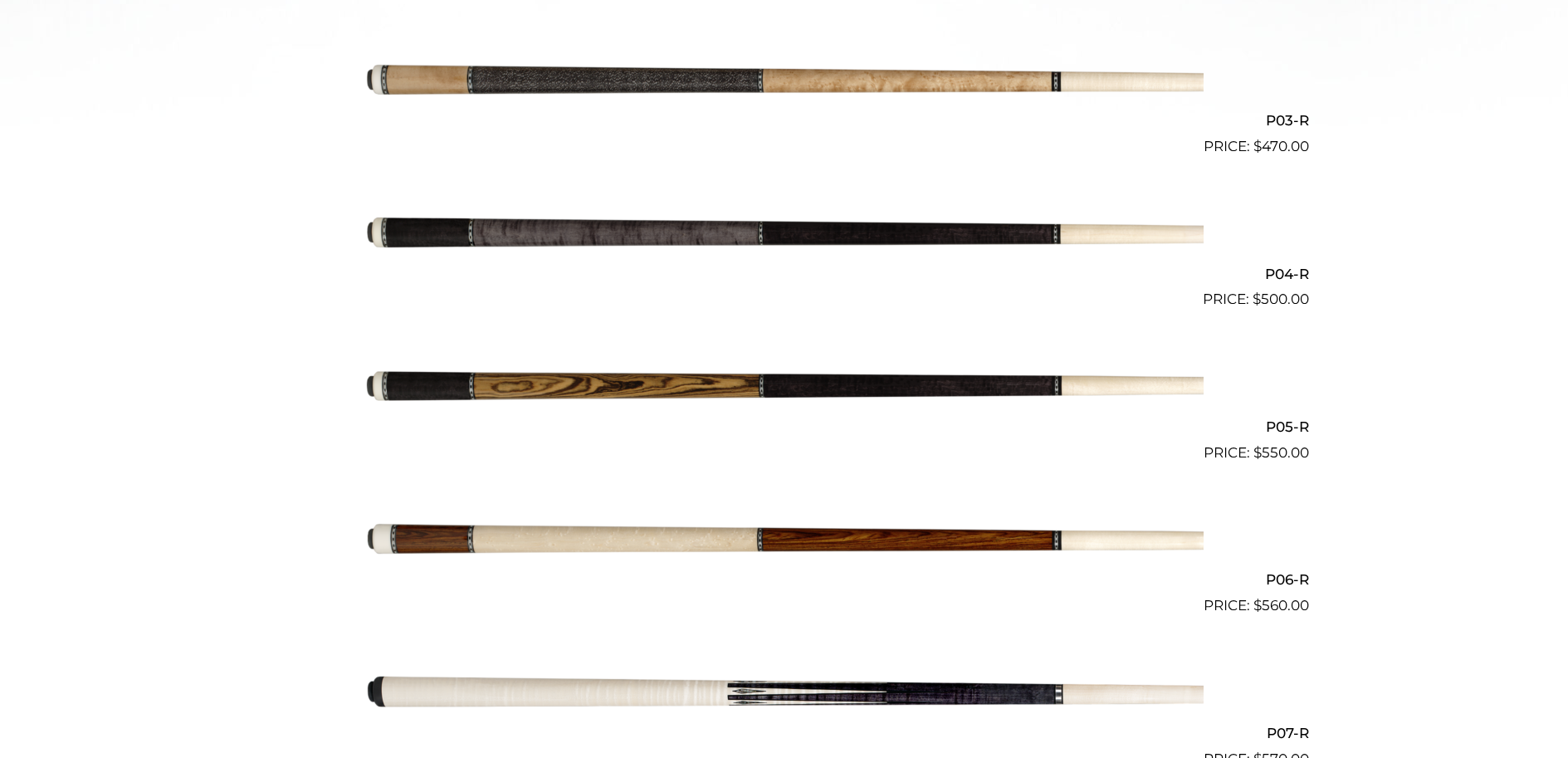
scroll to position [830, 0]
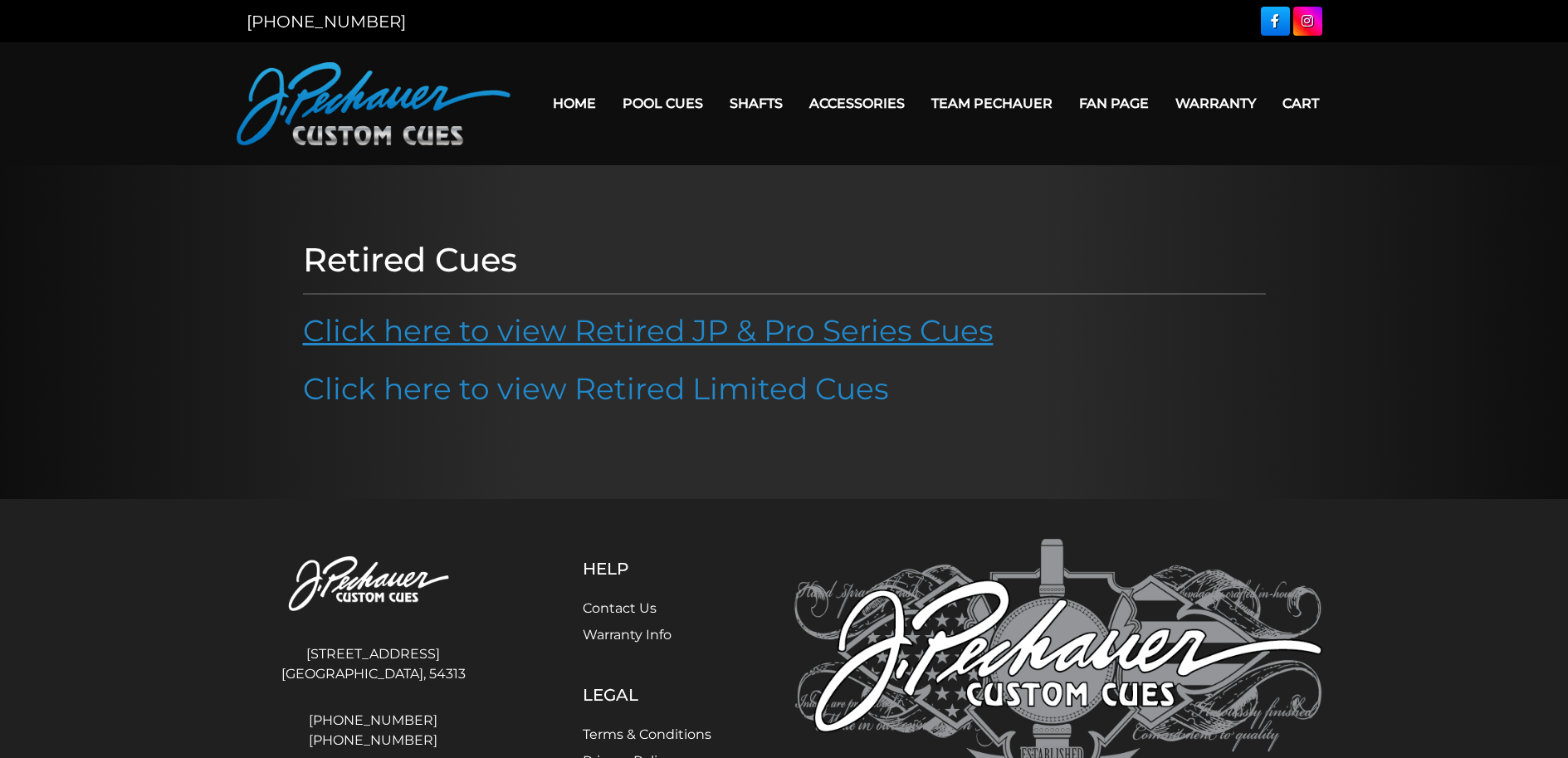
click at [721, 338] on link "Click here to view Retired JP & Pro Series Cues" at bounding box center [648, 330] width 691 height 36
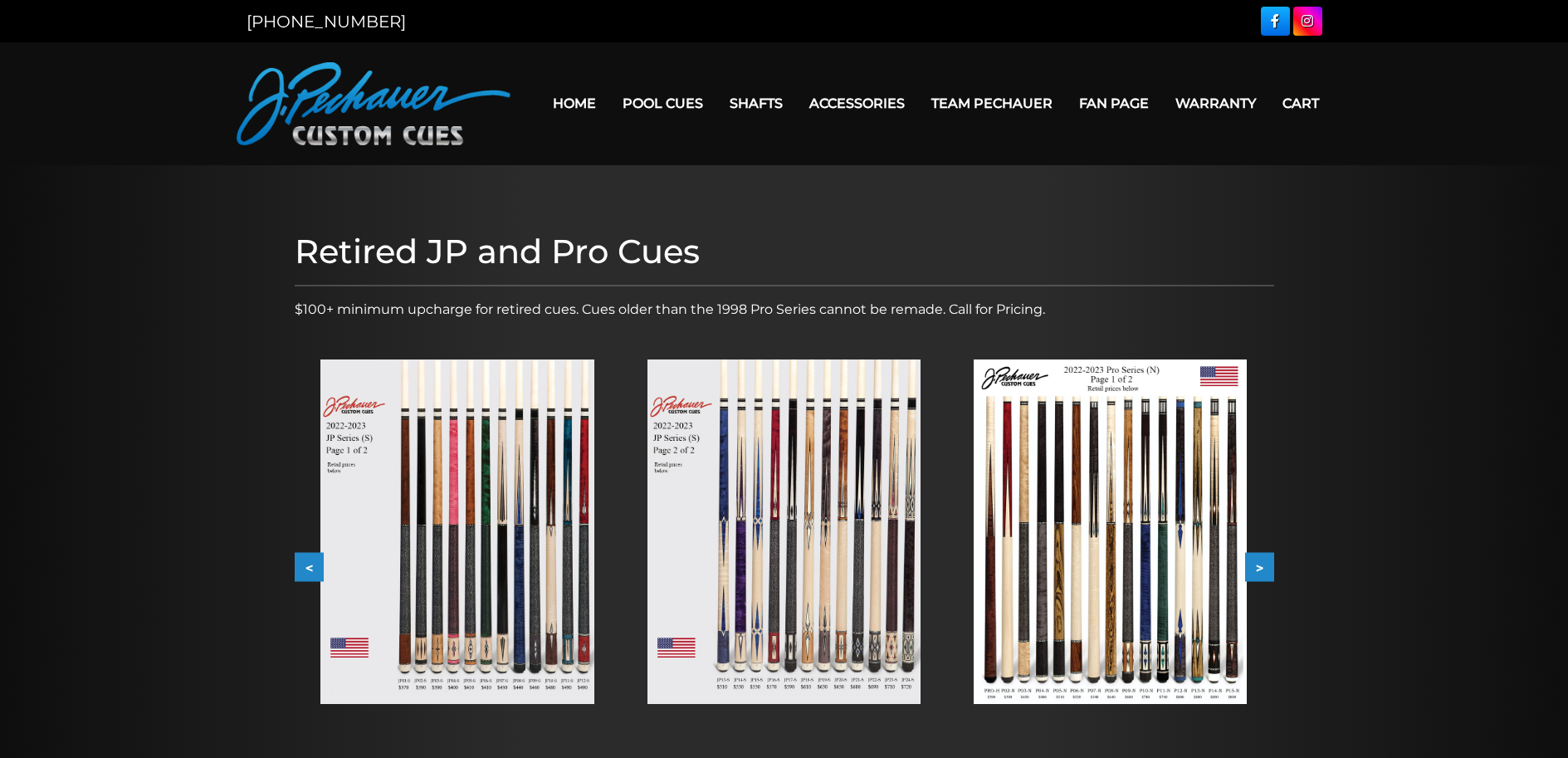
click at [561, 515] on img at bounding box center [457, 531] width 273 height 345
click at [503, 489] on img at bounding box center [457, 531] width 273 height 345
